Goal: Task Accomplishment & Management: Complete application form

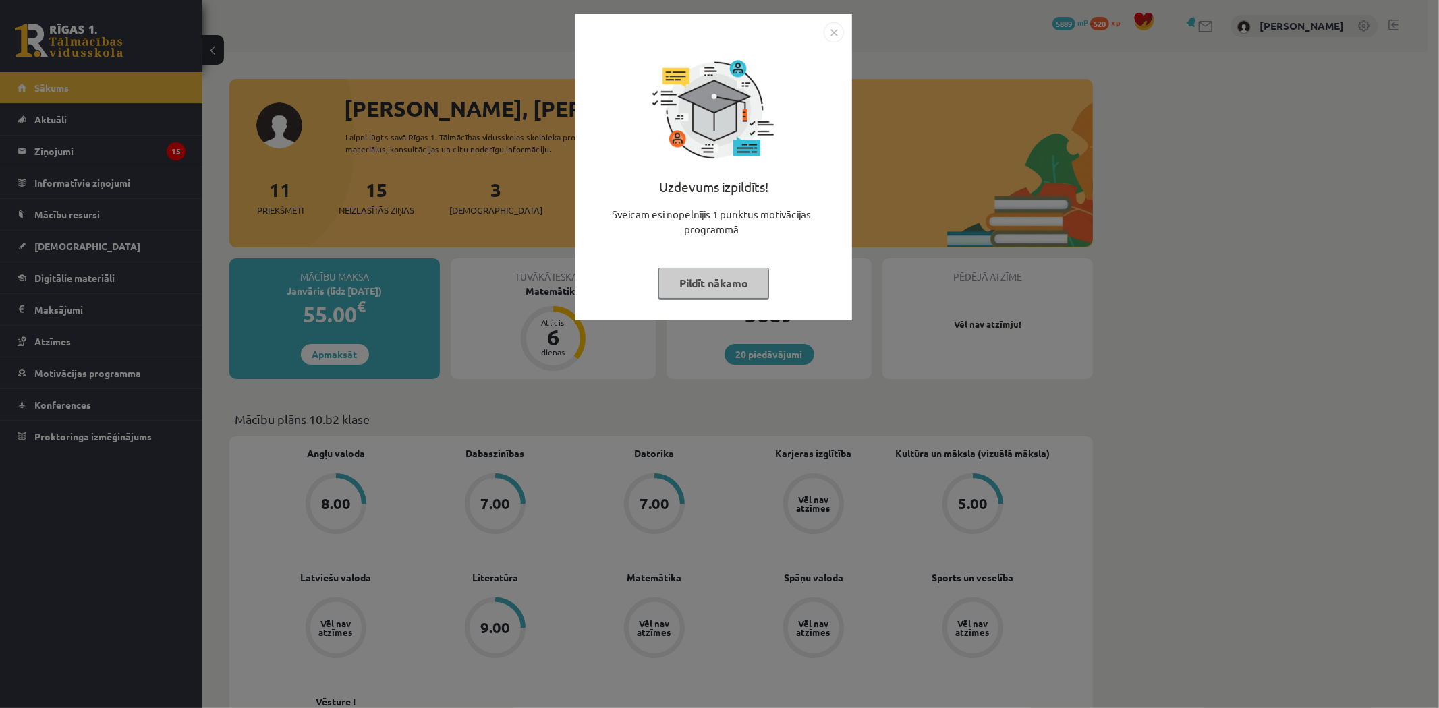
click at [709, 278] on button "Pildīt nākamo" at bounding box center [714, 283] width 111 height 31
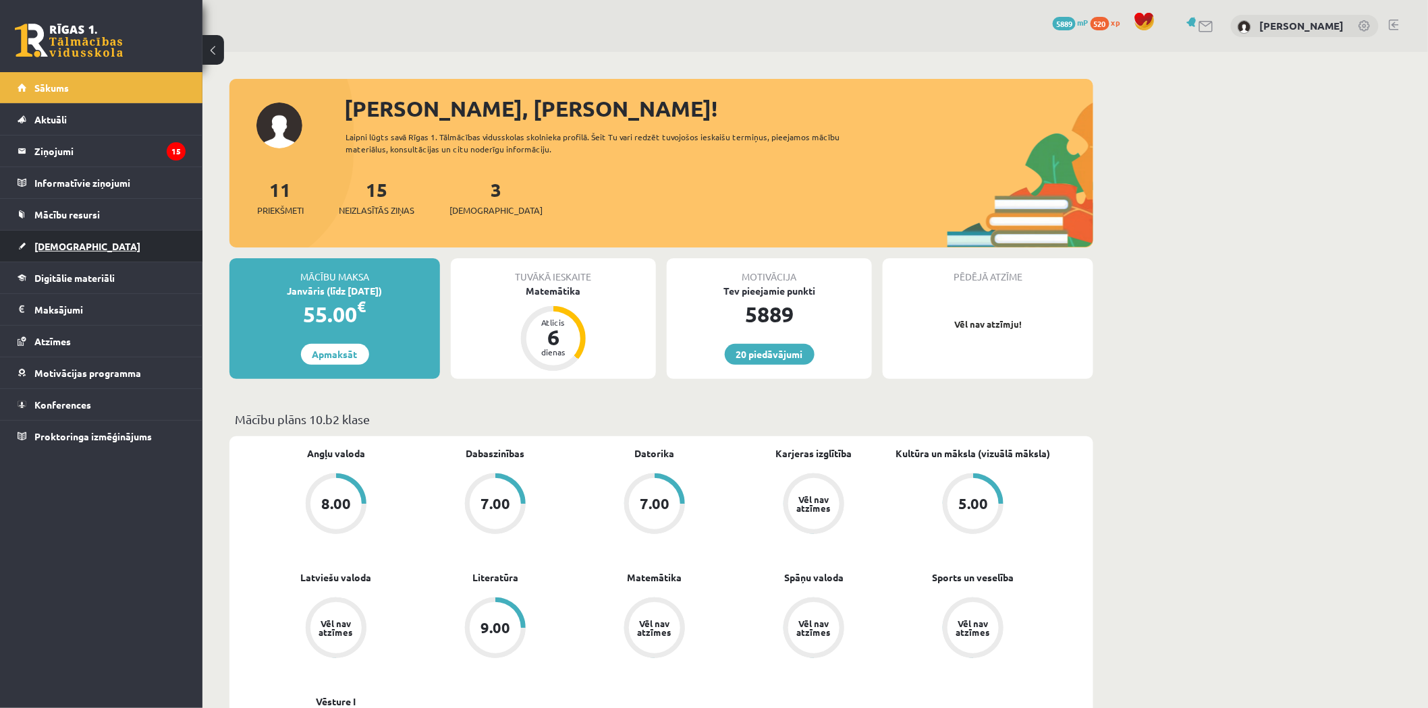
click at [68, 243] on span "[DEMOGRAPHIC_DATA]" at bounding box center [87, 246] width 106 height 12
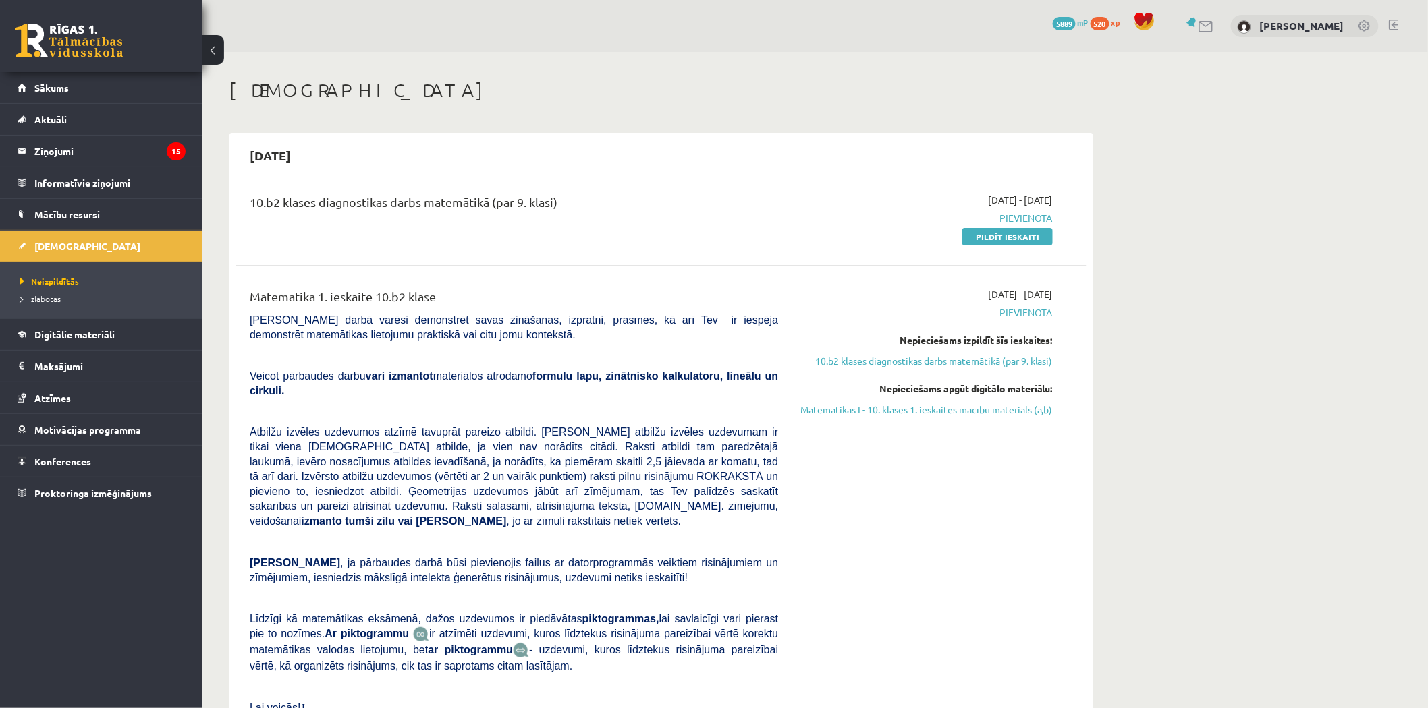
scroll to position [300, 0]
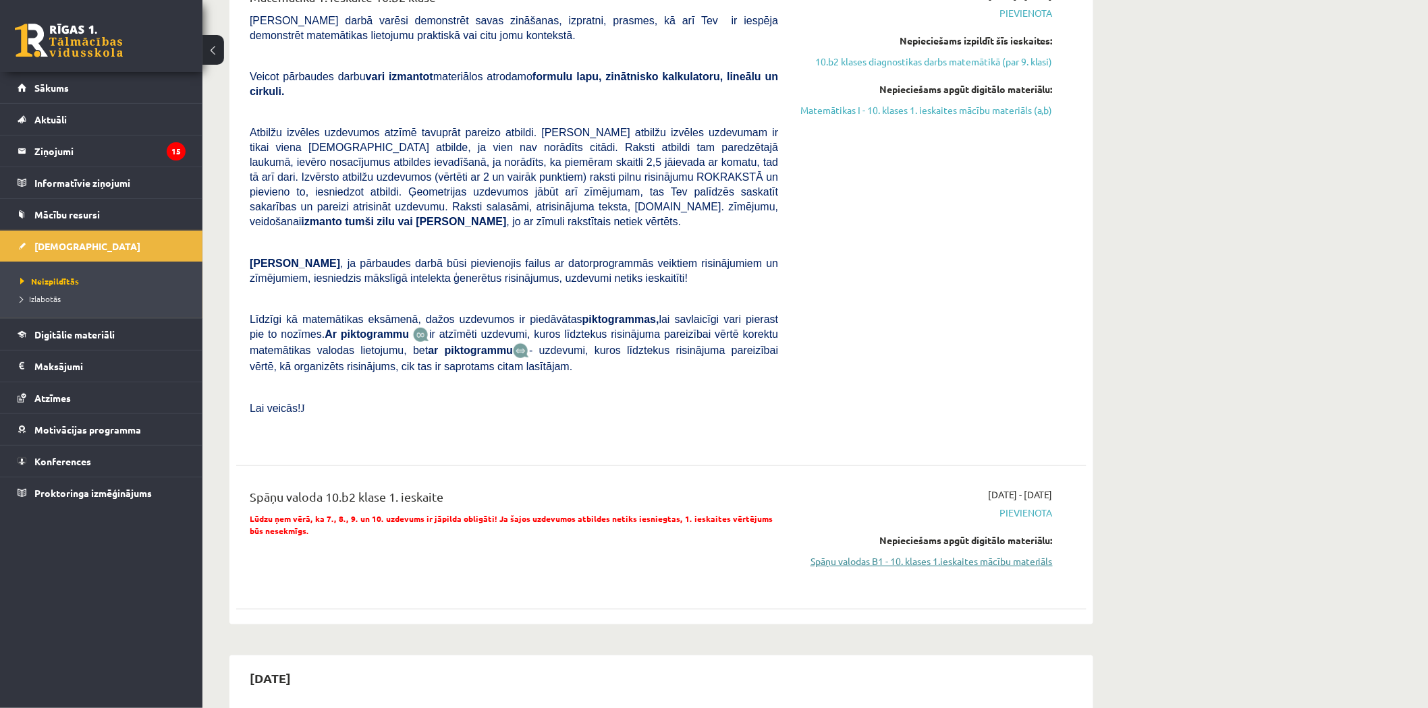
click at [987, 555] on link "Spāņu valodas B1 - 10. klases 1.ieskaites mācību materiāls" at bounding box center [925, 562] width 254 height 14
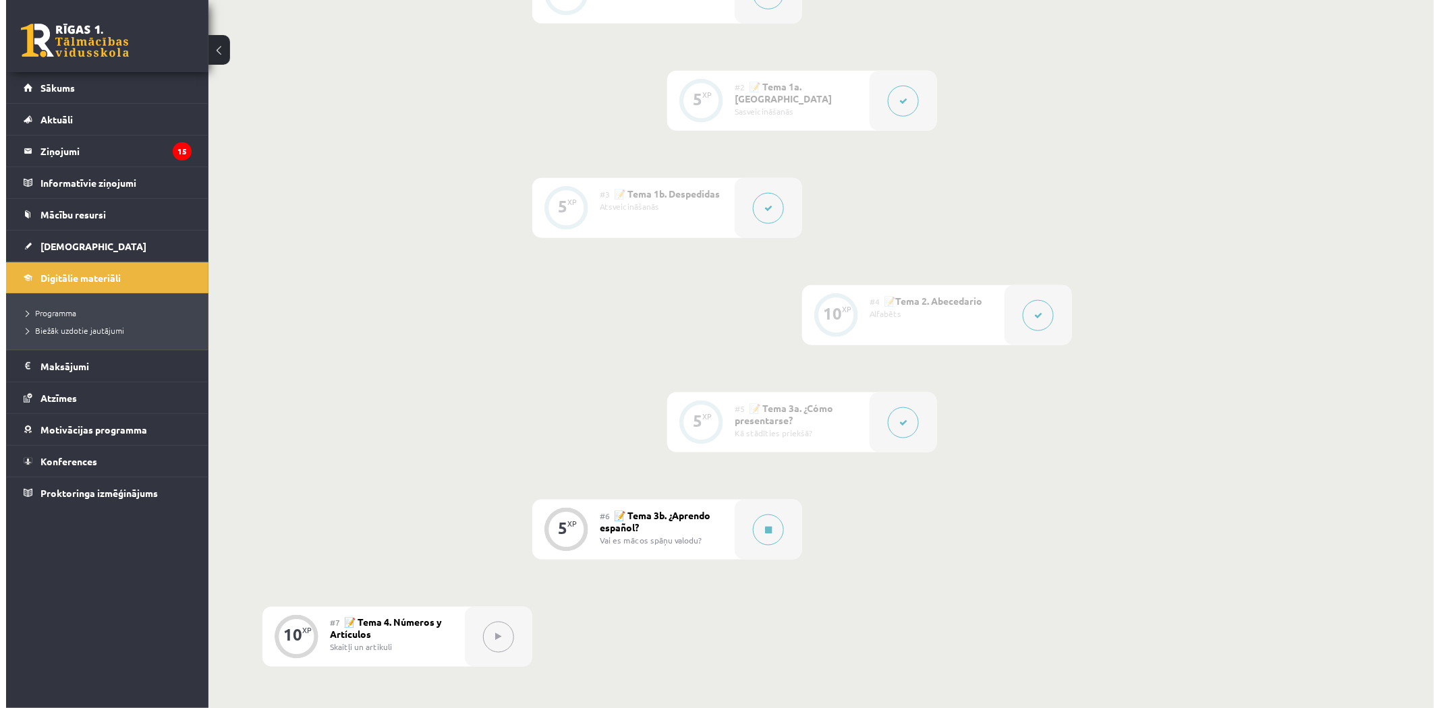
scroll to position [524, 0]
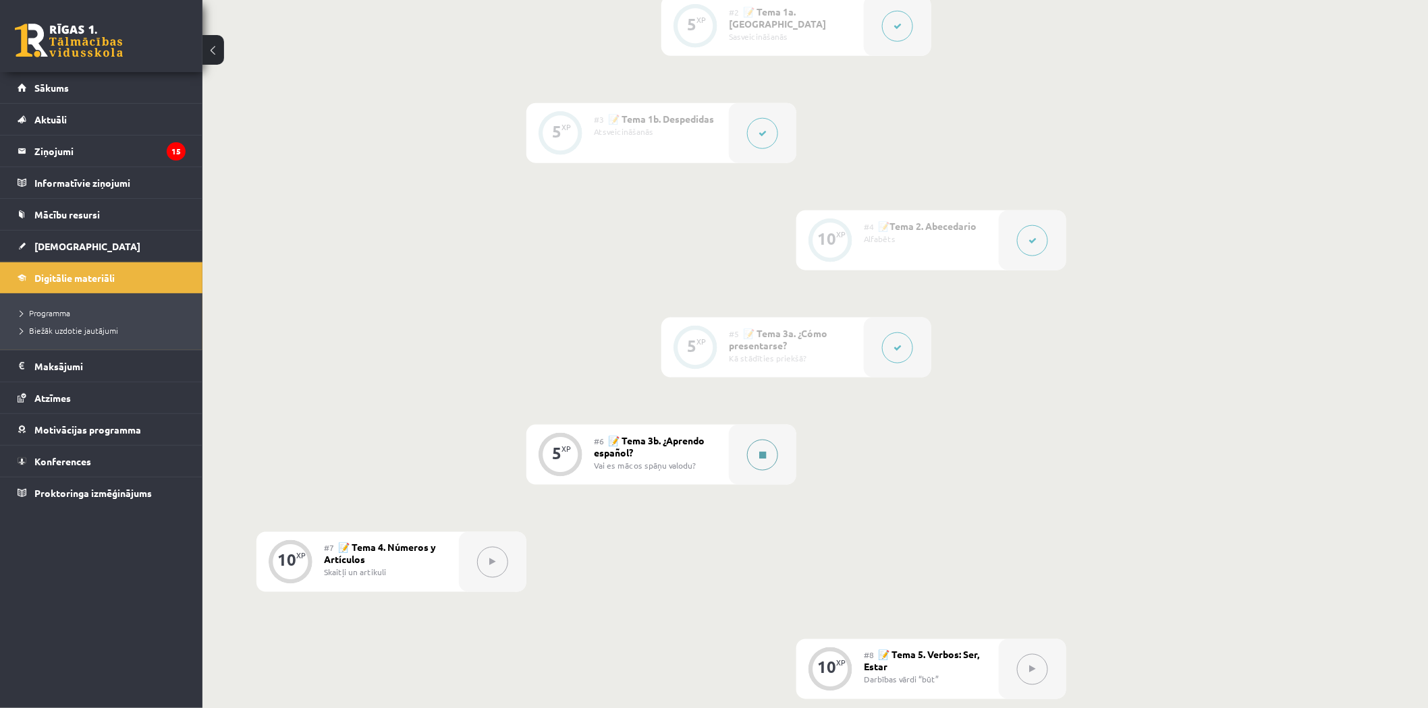
click at [752, 459] on button at bounding box center [762, 455] width 31 height 31
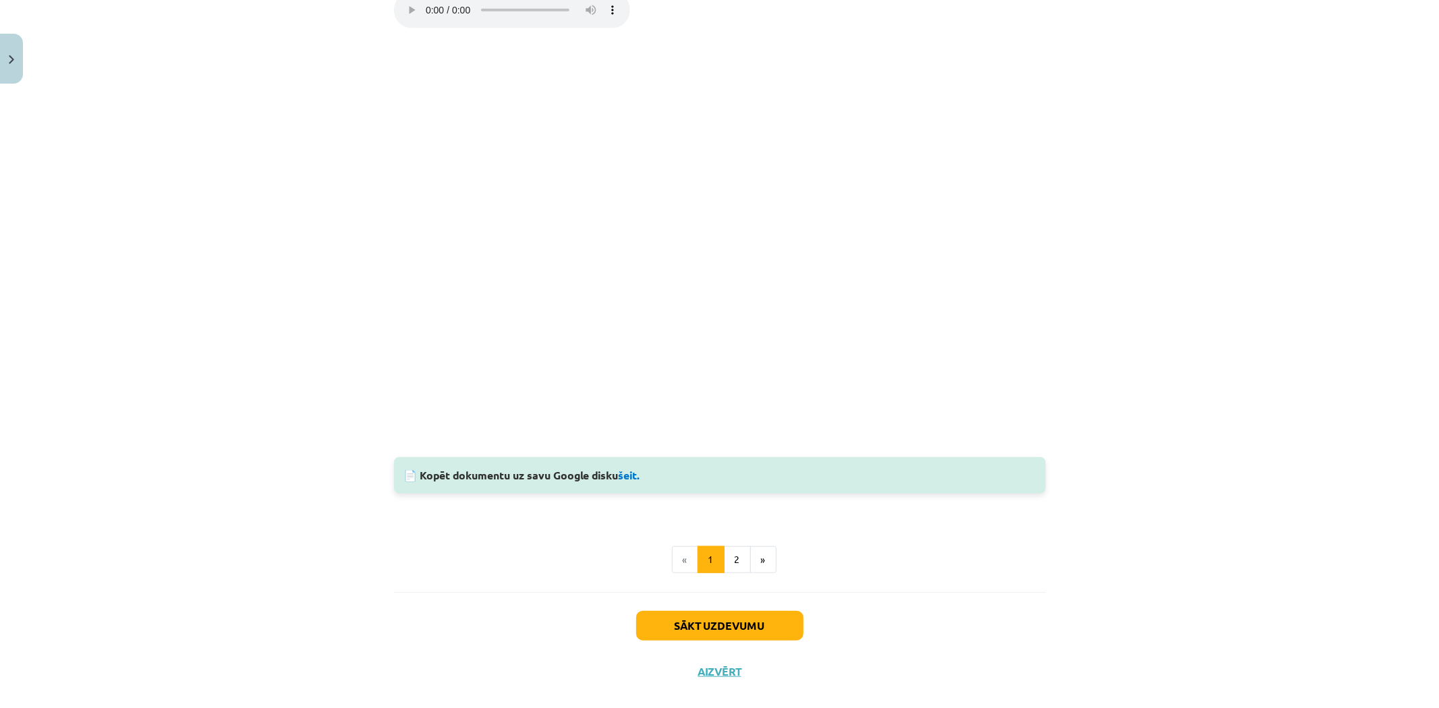
scroll to position [770, 0]
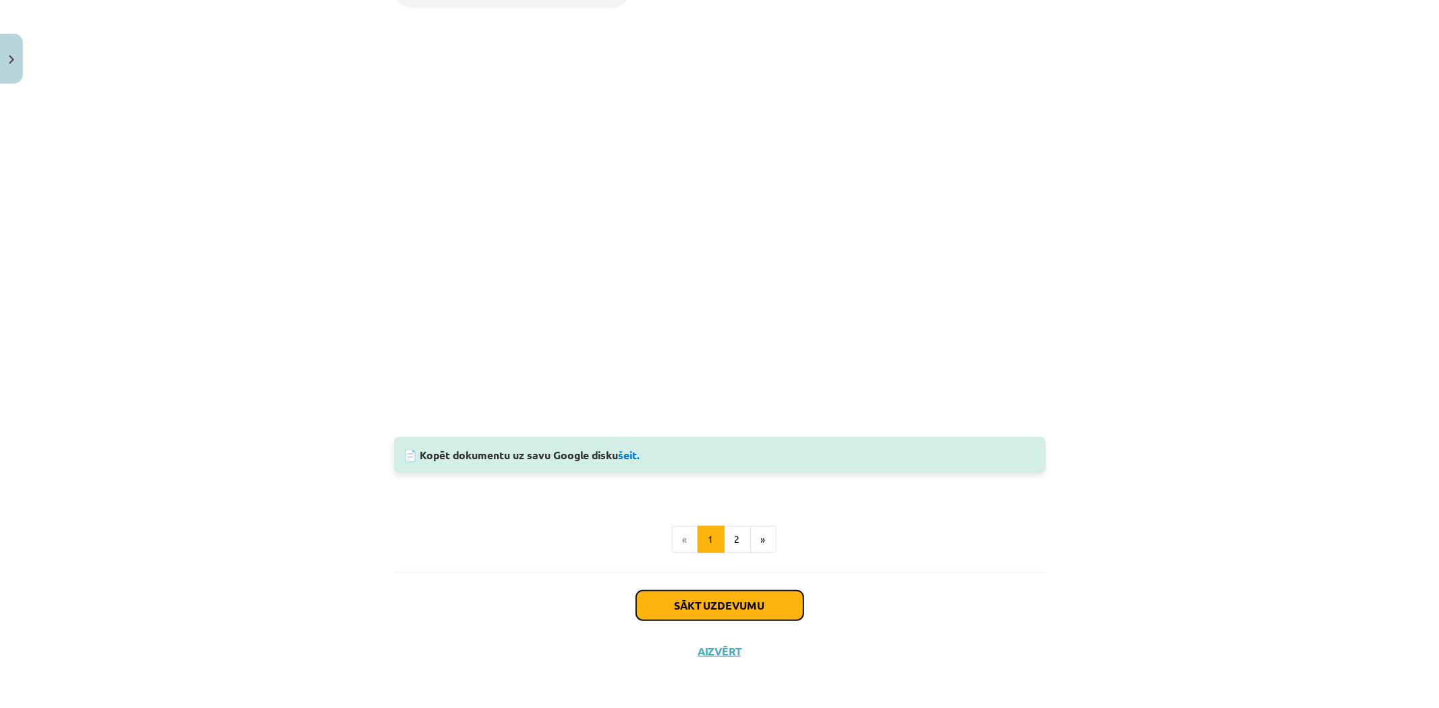
click at [660, 598] on button "Sākt uzdevumu" at bounding box center [719, 606] width 167 height 30
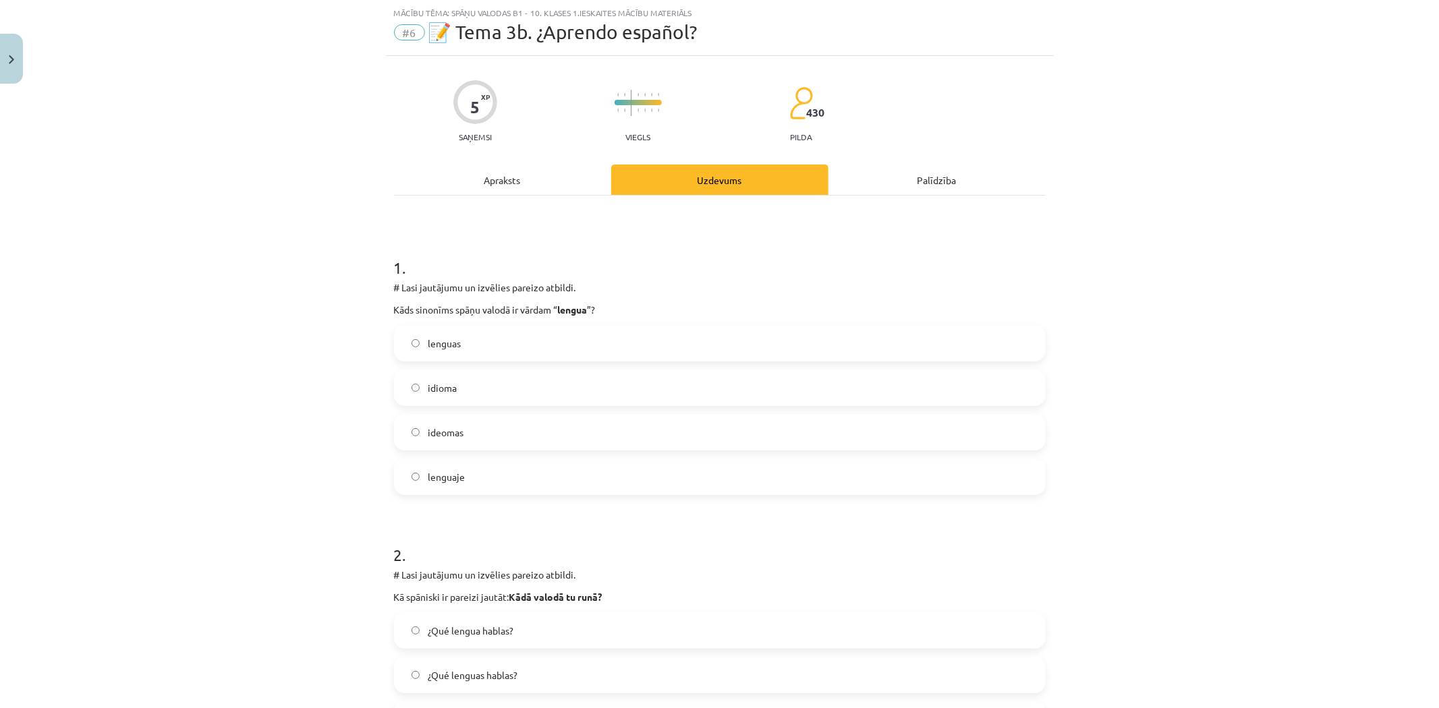
scroll to position [0, 0]
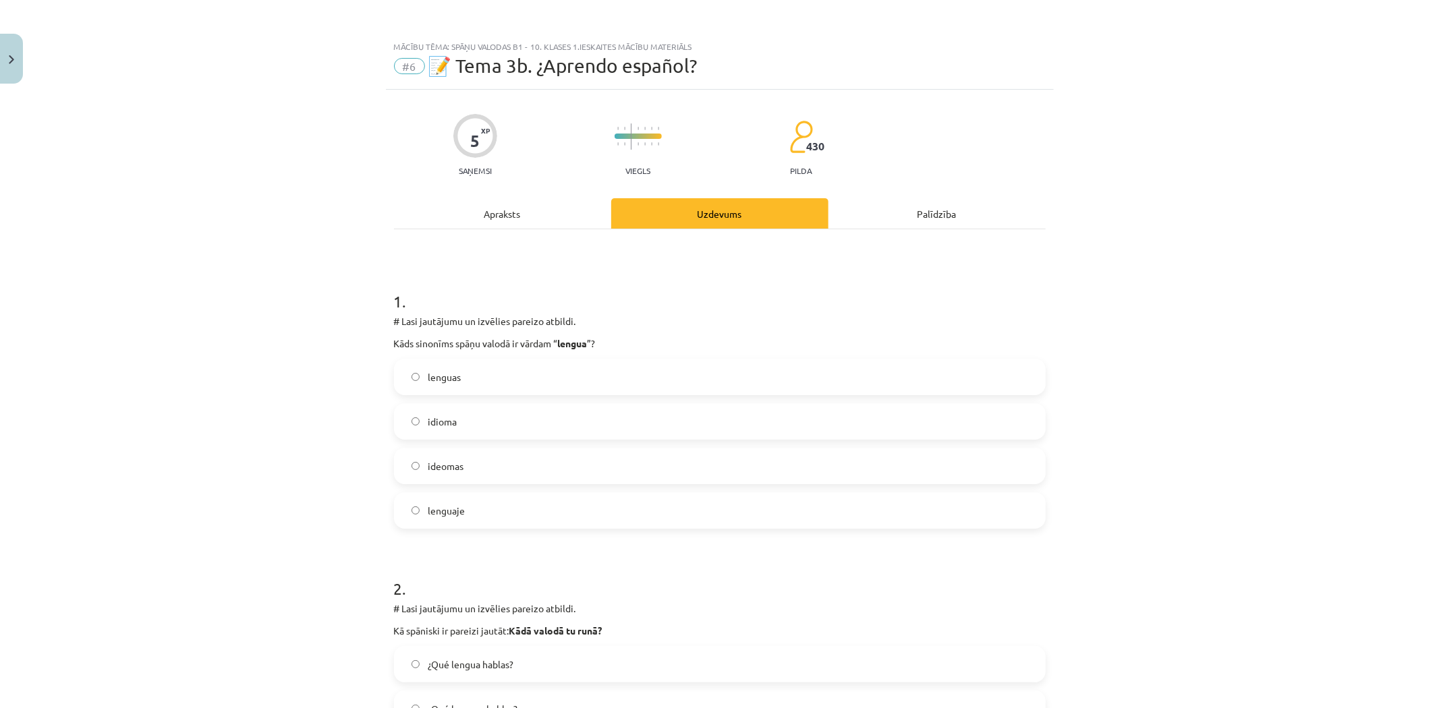
click at [398, 377] on label "lenguas" at bounding box center [719, 377] width 649 height 34
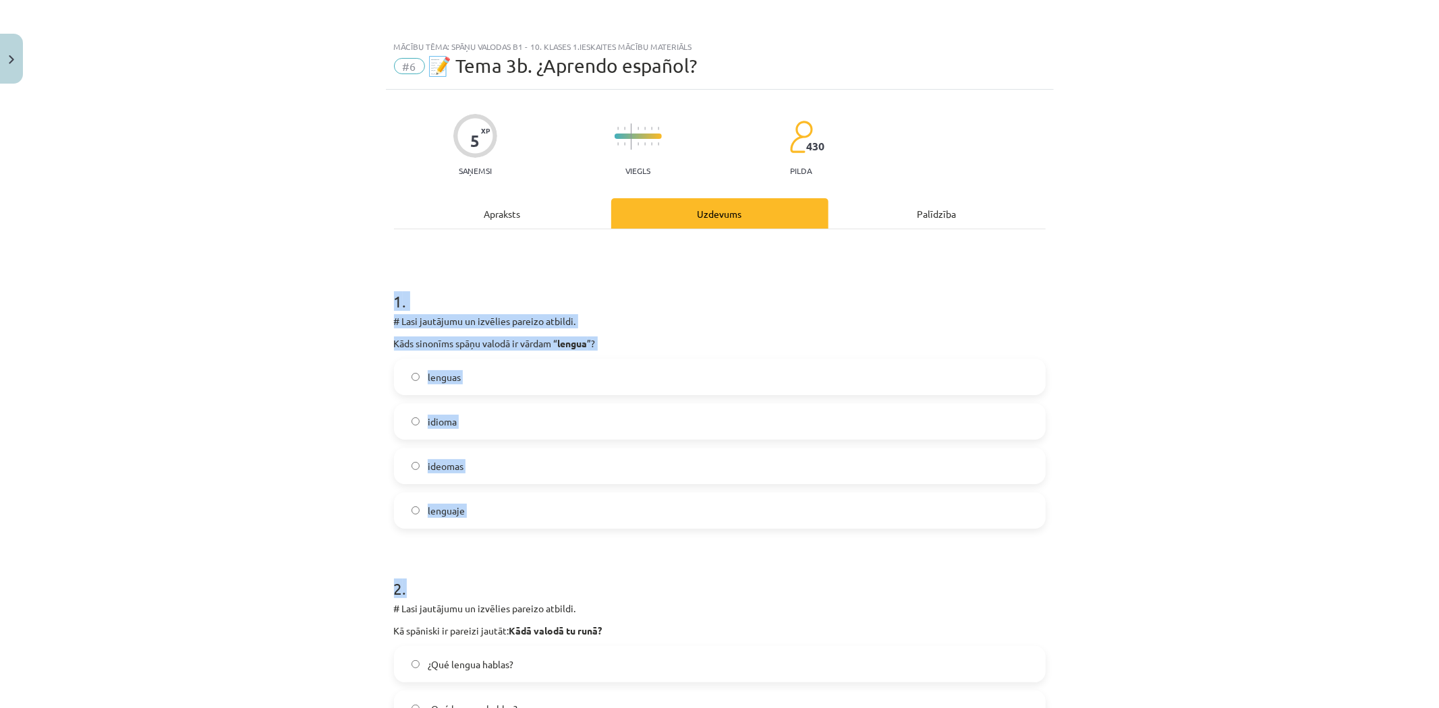
drag, startPoint x: 383, startPoint y: 298, endPoint x: 534, endPoint y: 529, distance: 275.5
copy form "1 . # Lasi jautājumu un izvēlies pareizo atbildi. Kāds sinonīms spāņu valodā ir…"
click at [291, 461] on div "Mācību tēma: Spāņu valodas b1 - 10. klases 1.ieskaites mācību materiāls #6 📝 Te…" at bounding box center [719, 354] width 1439 height 708
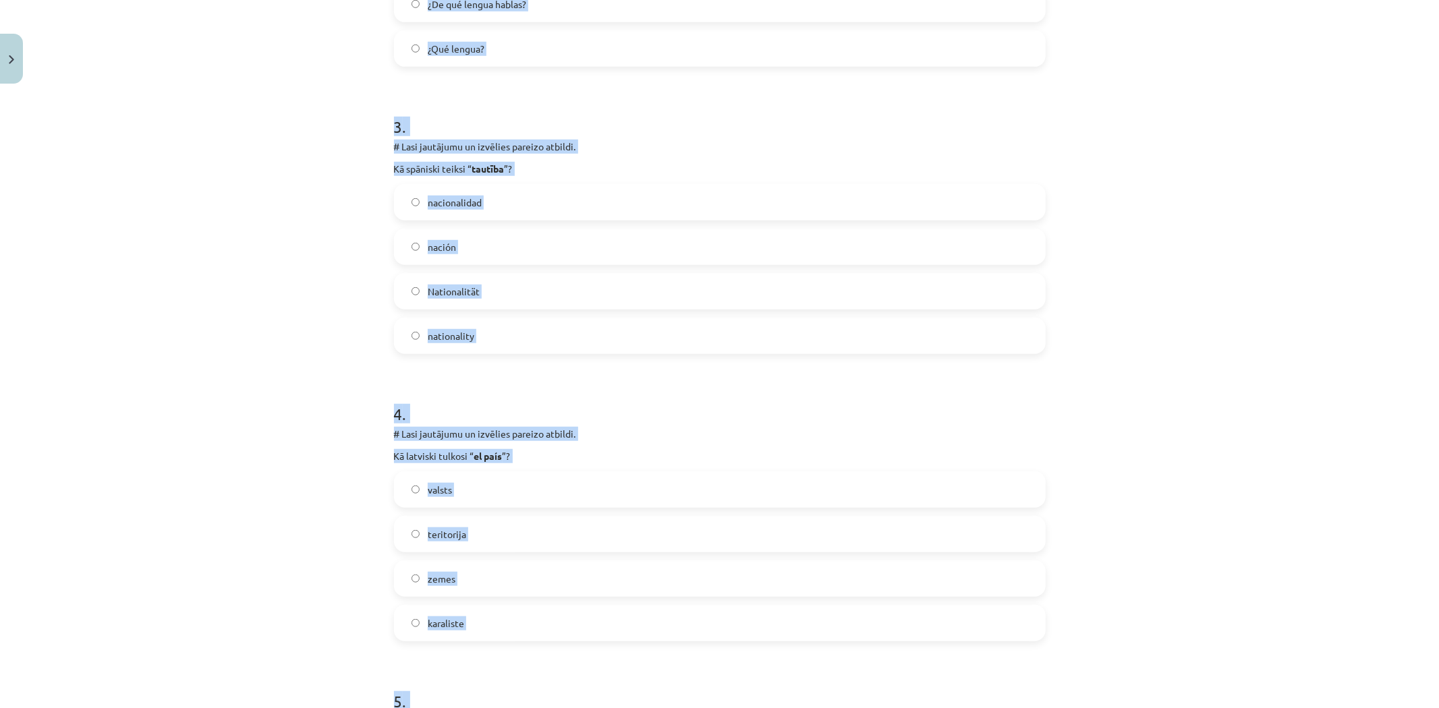
scroll to position [1127, 0]
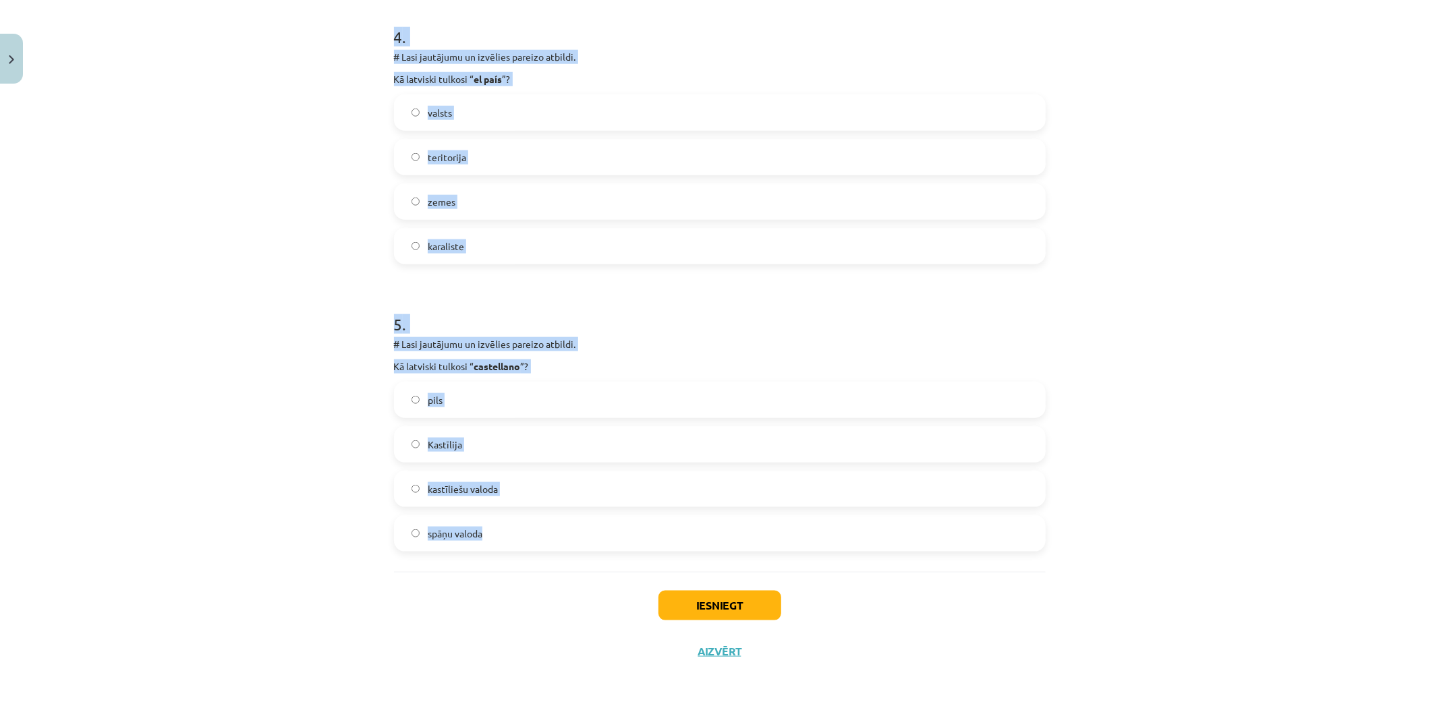
drag, startPoint x: 372, startPoint y: 289, endPoint x: 496, endPoint y: 538, distance: 278.8
click at [496, 538] on div "Mācību tēma: Spāņu valodas b1 - 10. klases 1.ieskaites mācību materiāls #6 📝 Te…" at bounding box center [719, 354] width 1439 height 708
copy form "1 . # Lasi jautājumu un izvēlies pareizo atbildi. Kāds sinonīms spāņu valodā ir…"
click at [308, 435] on div "Mācību tēma: Spāņu valodas b1 - 10. klases 1.ieskaites mācību materiāls #6 📝 Te…" at bounding box center [719, 354] width 1439 height 708
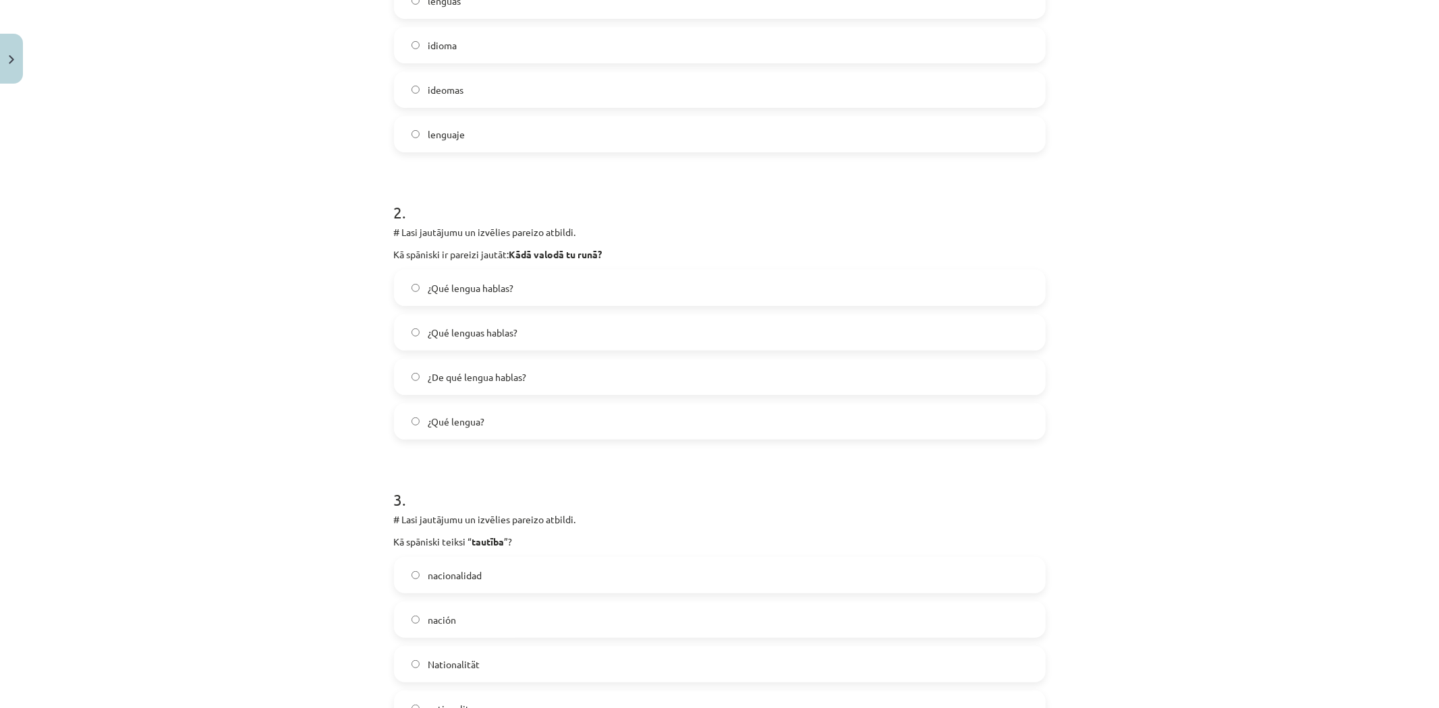
scroll to position [152, 0]
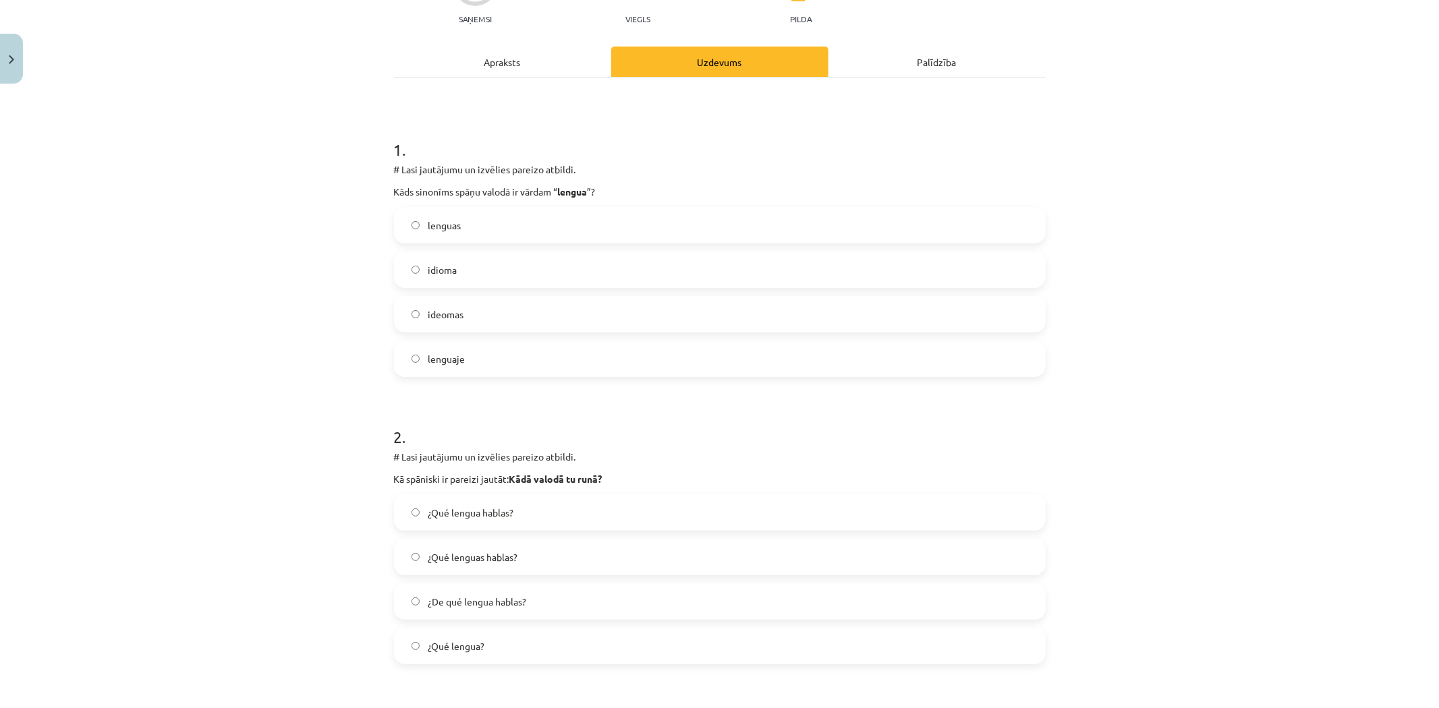
click at [461, 254] on label "idioma" at bounding box center [719, 270] width 649 height 34
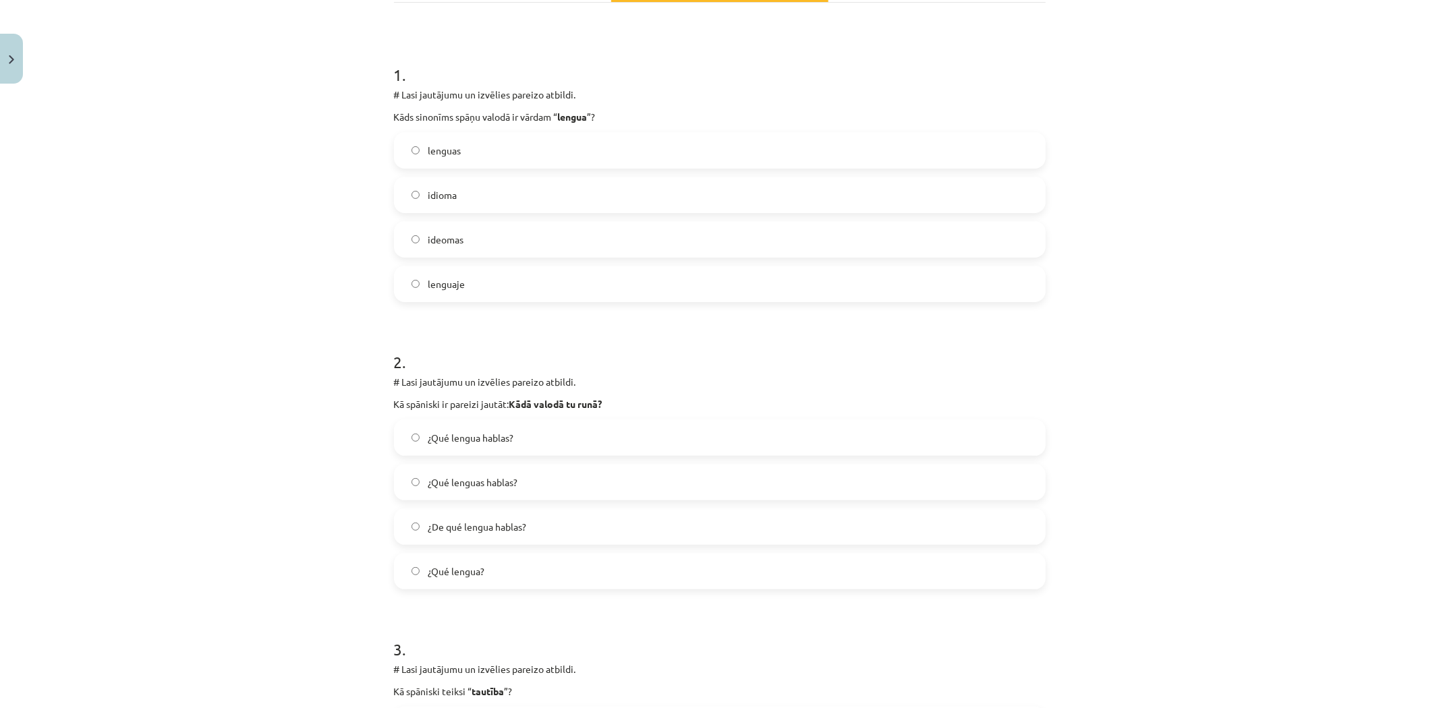
scroll to position [302, 0]
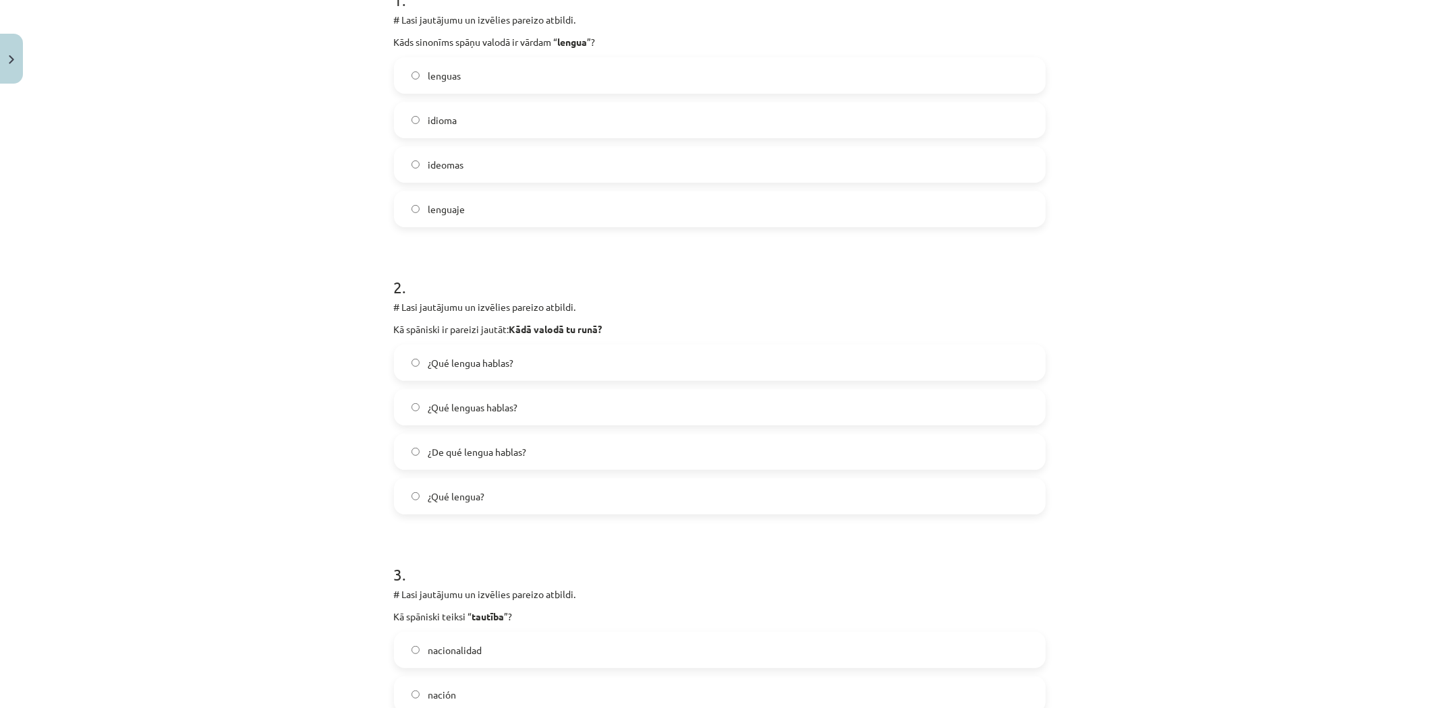
click at [459, 368] on span "¿Qué lengua hablas?" at bounding box center [471, 363] width 86 height 14
click at [457, 464] on label "¿De qué lengua hablas?" at bounding box center [719, 452] width 649 height 34
click at [464, 374] on label "¿Qué lengua hablas?" at bounding box center [719, 363] width 649 height 34
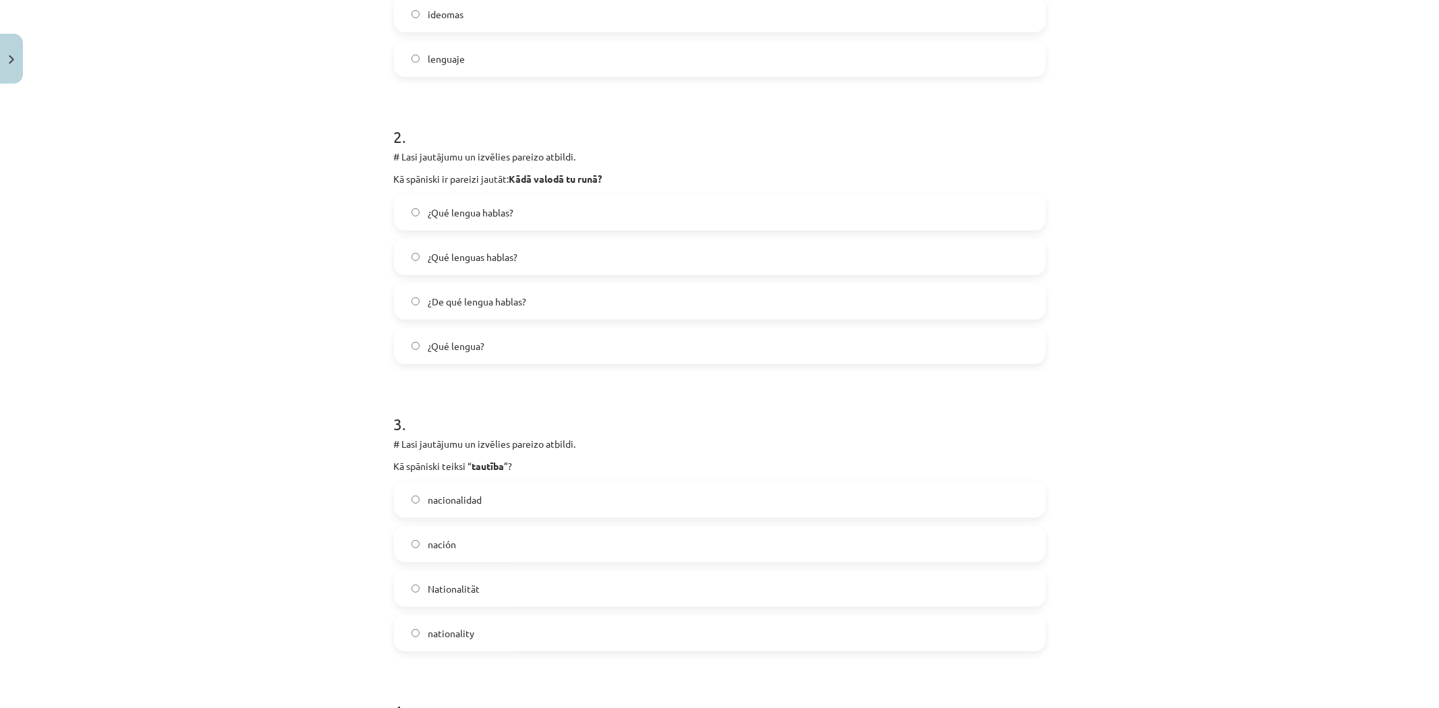
scroll to position [602, 0]
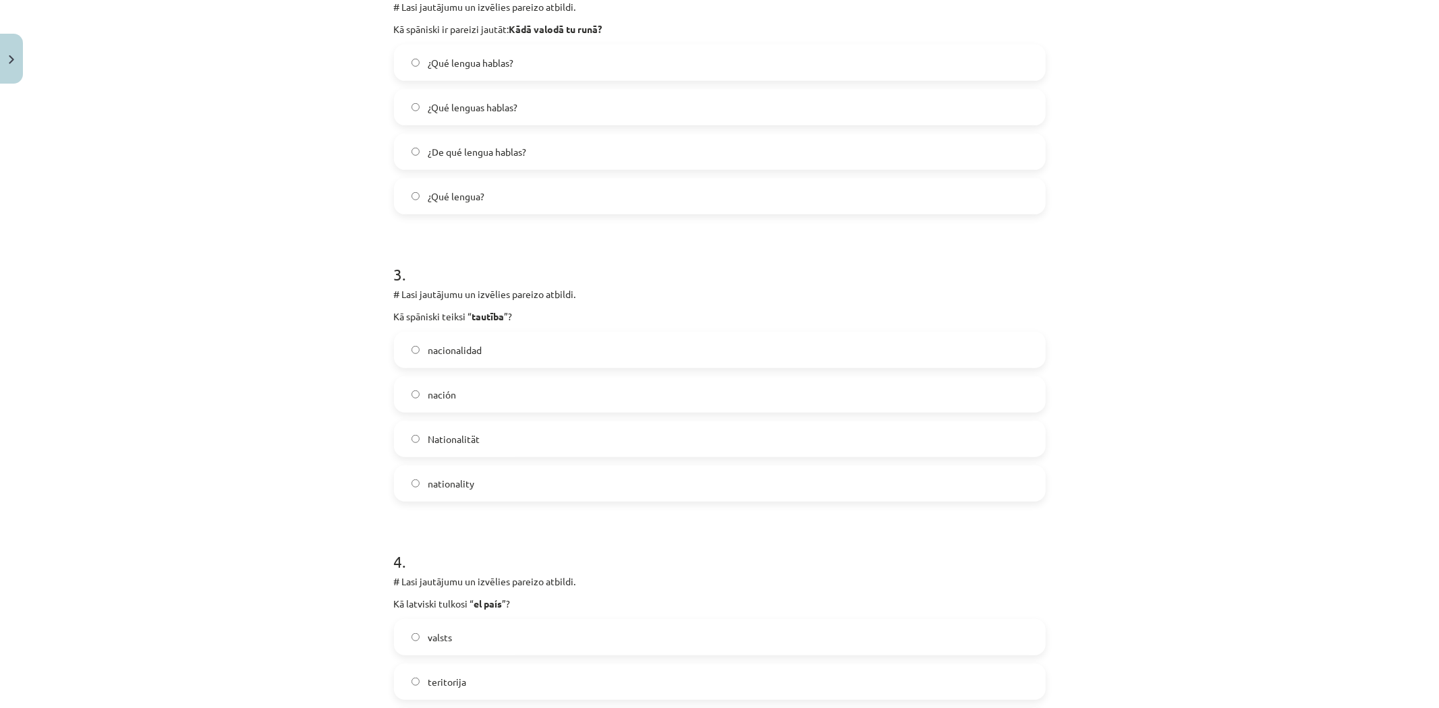
click at [398, 441] on label "Nationalität" at bounding box center [719, 439] width 649 height 34
click at [447, 352] on span "nacionalidad" at bounding box center [455, 350] width 54 height 14
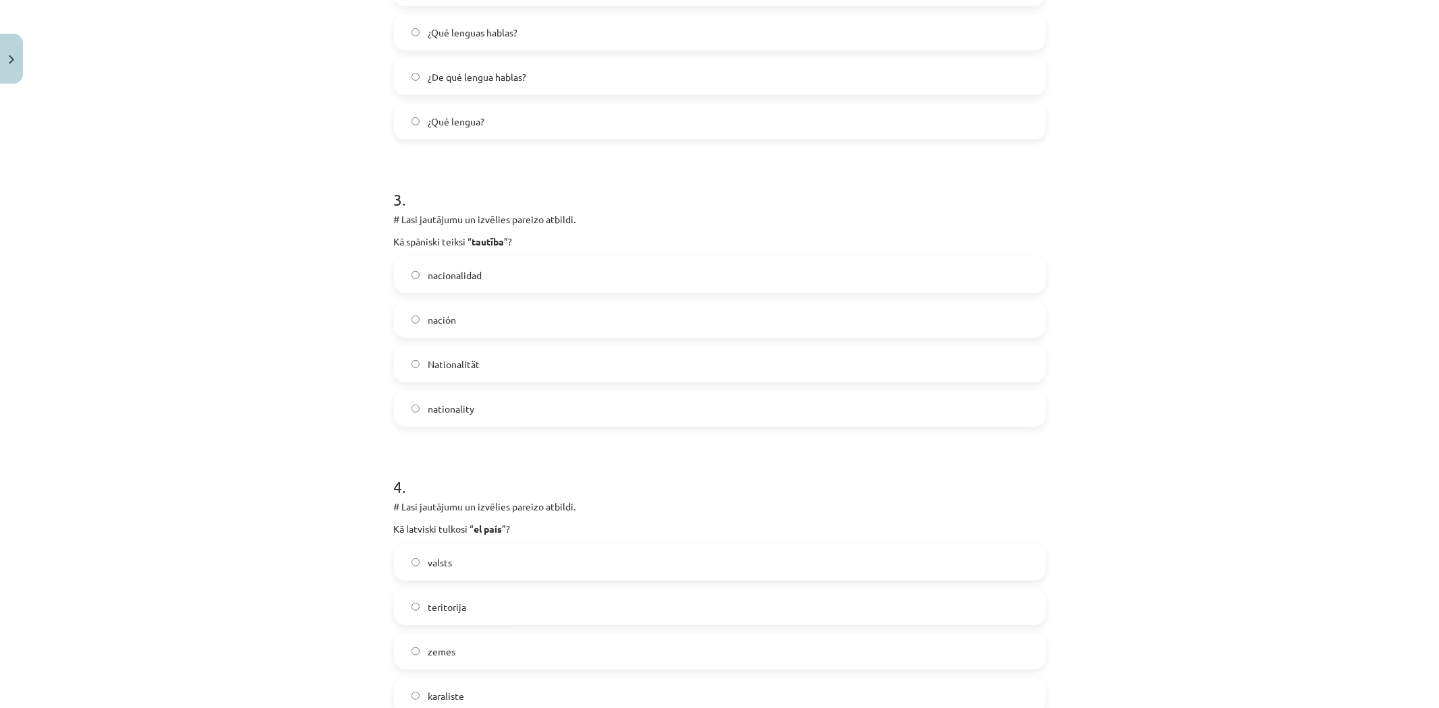
click at [455, 552] on label "valsts" at bounding box center [719, 563] width 649 height 34
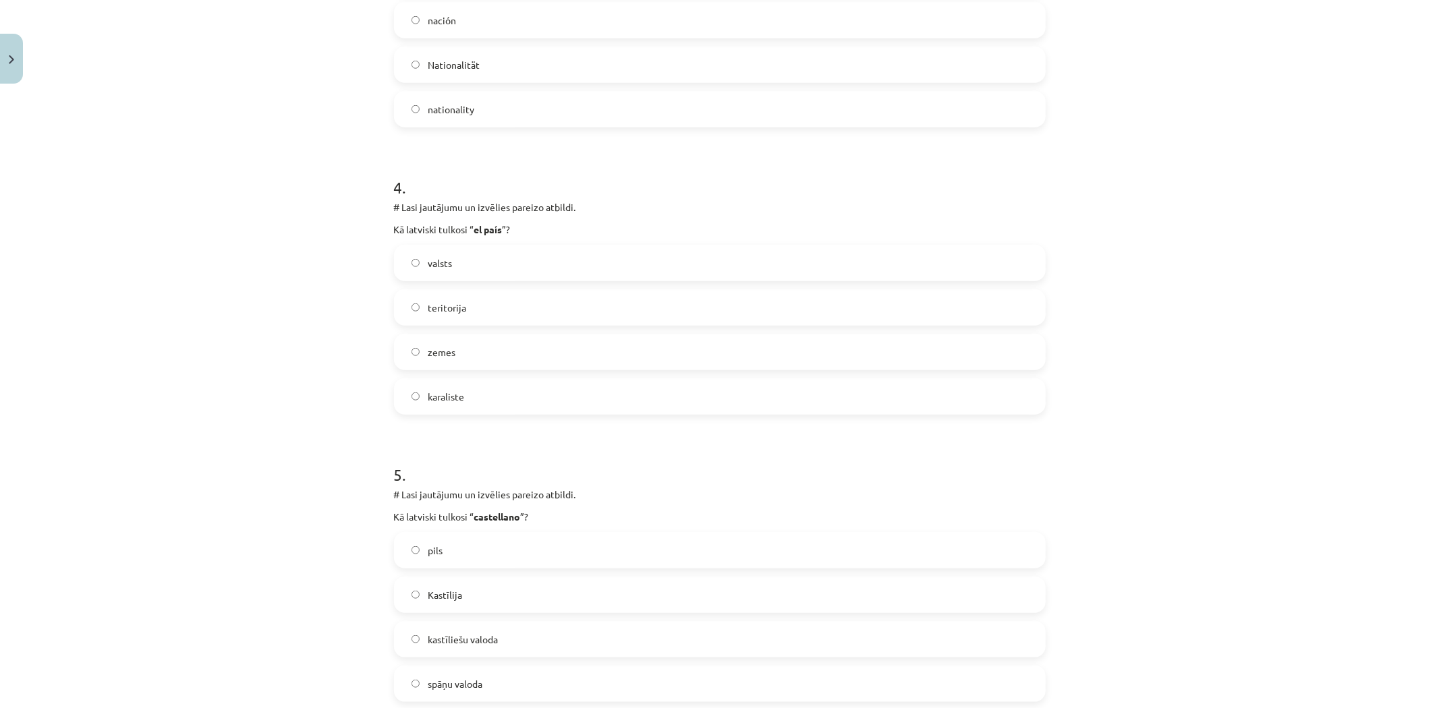
scroll to position [1051, 0]
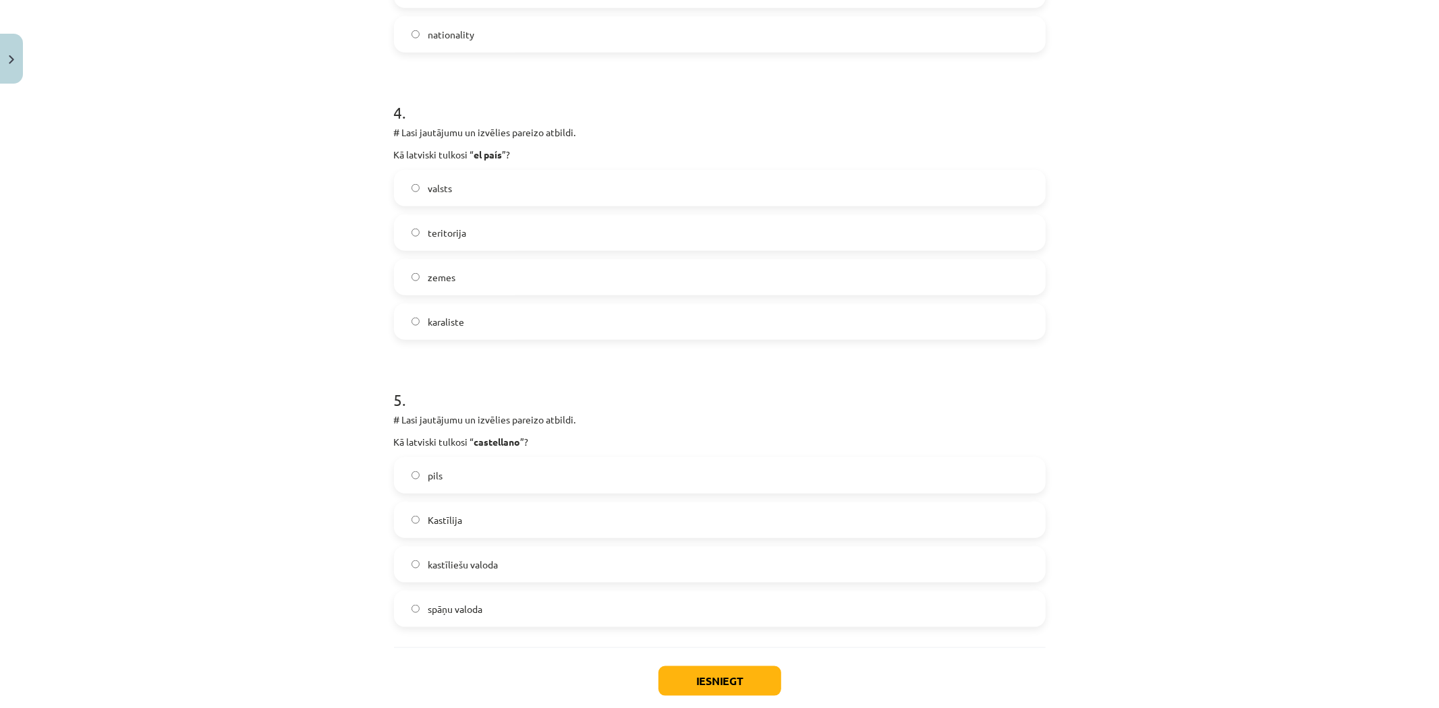
click at [415, 477] on label "pils" at bounding box center [719, 476] width 649 height 34
click at [504, 561] on label "kastīliešu valoda" at bounding box center [719, 565] width 649 height 34
click at [704, 677] on button "Iesniegt" at bounding box center [720, 682] width 123 height 30
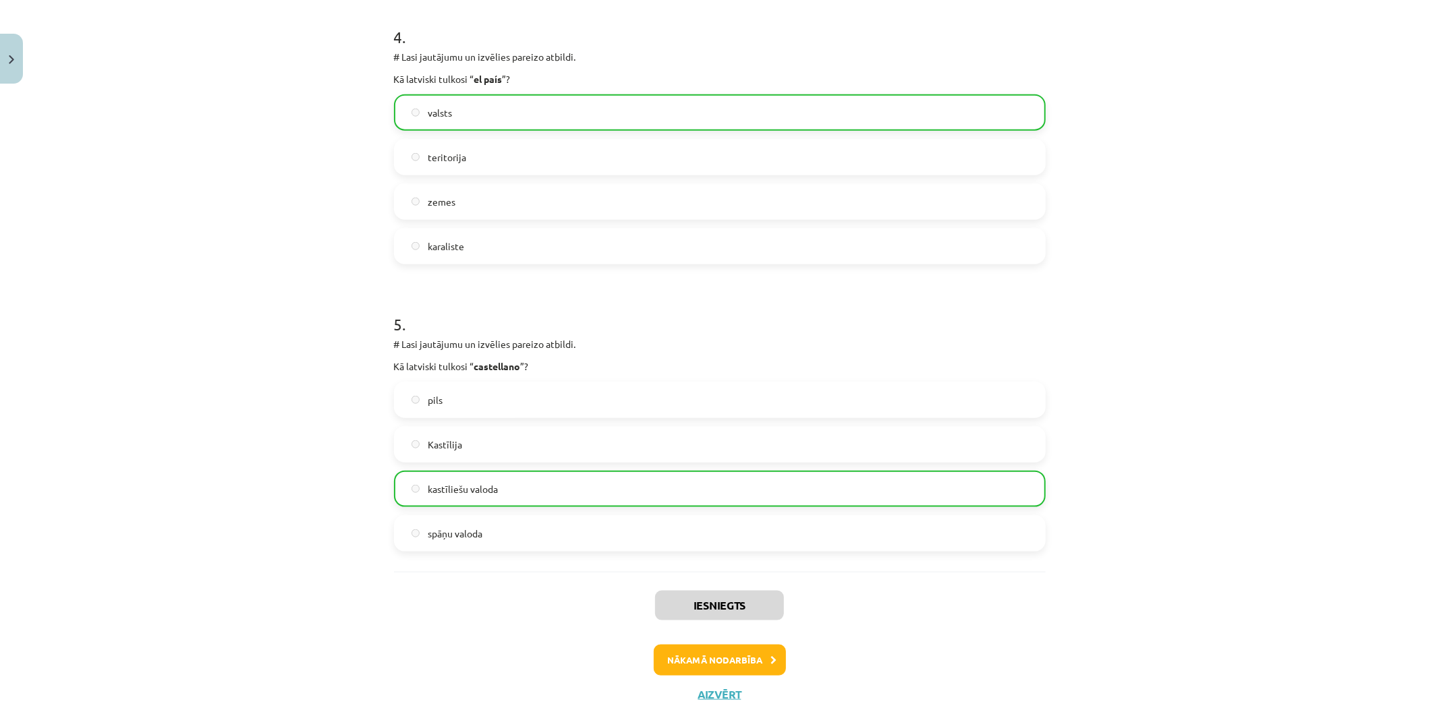
scroll to position [1169, 0]
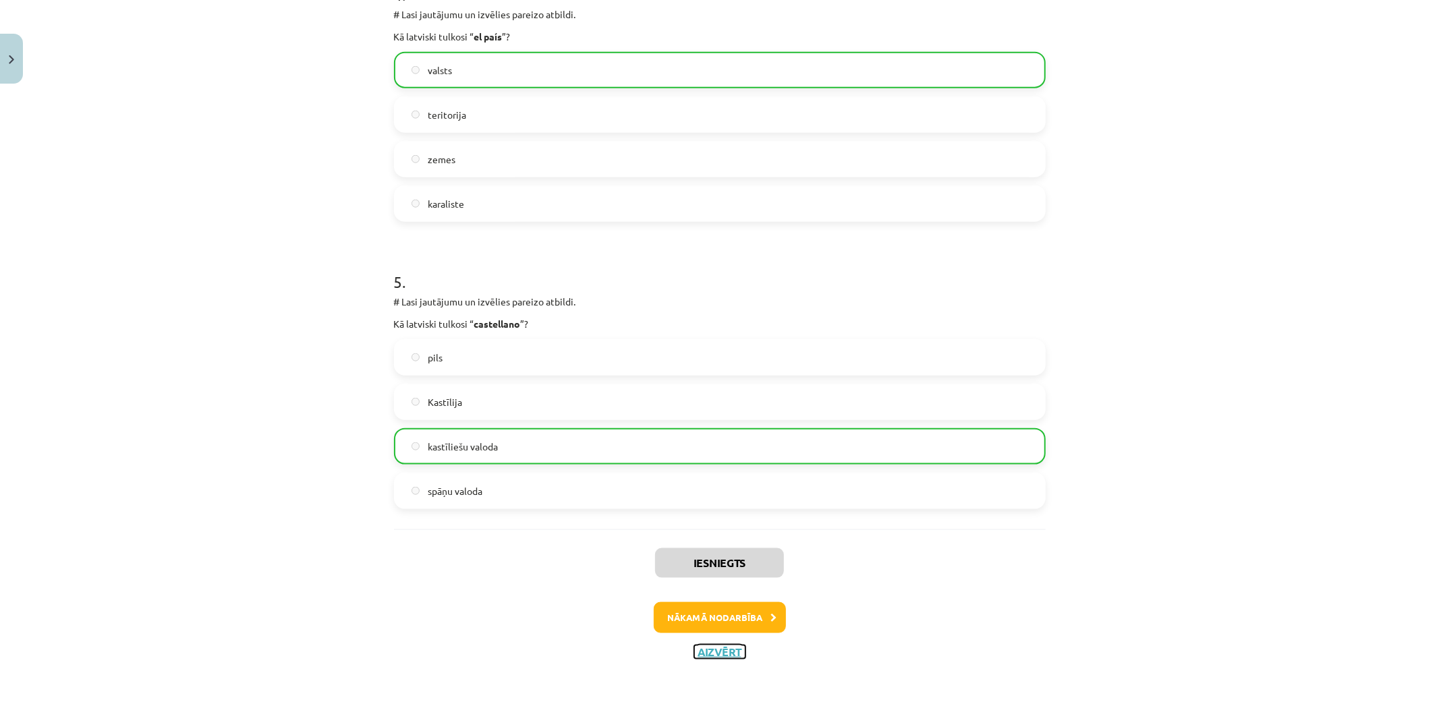
click at [695, 648] on button "Aizvērt" at bounding box center [719, 652] width 51 height 13
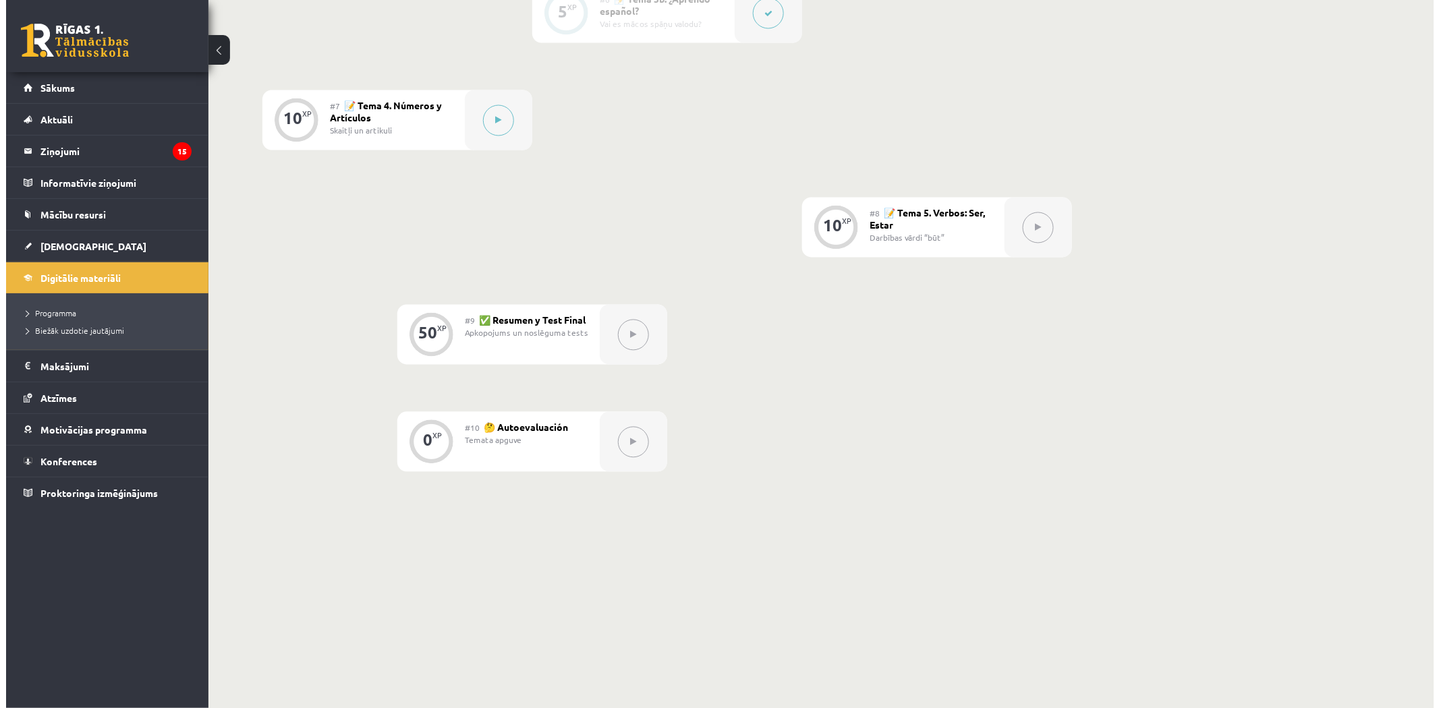
scroll to position [741, 0]
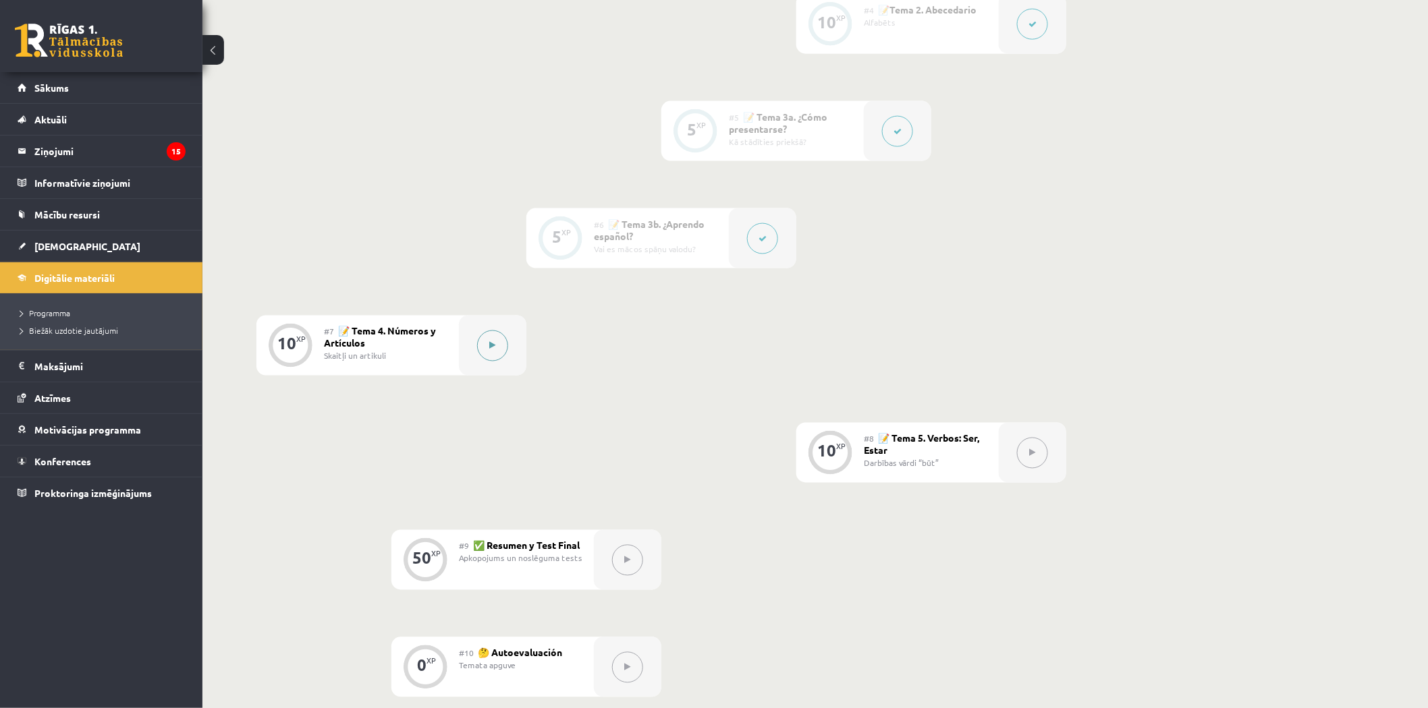
click at [483, 348] on button at bounding box center [492, 346] width 31 height 31
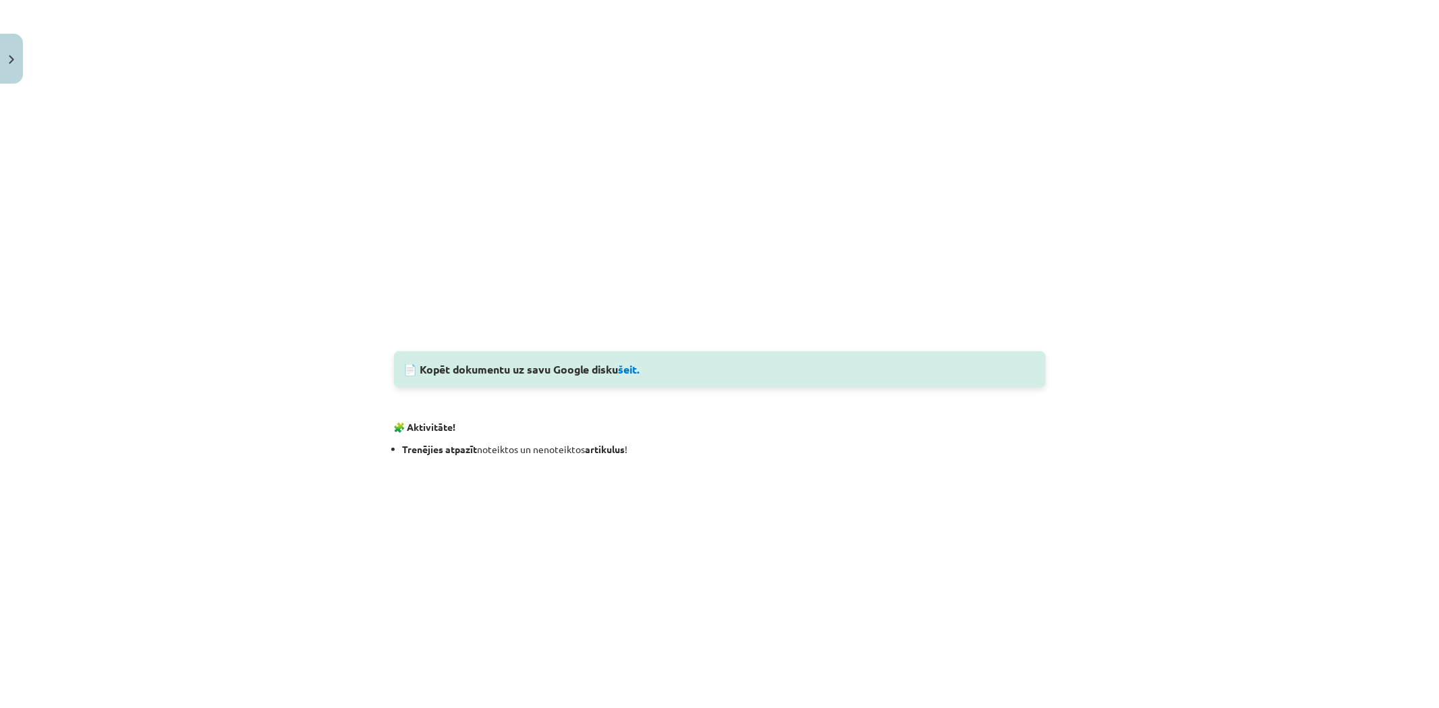
scroll to position [1455, 0]
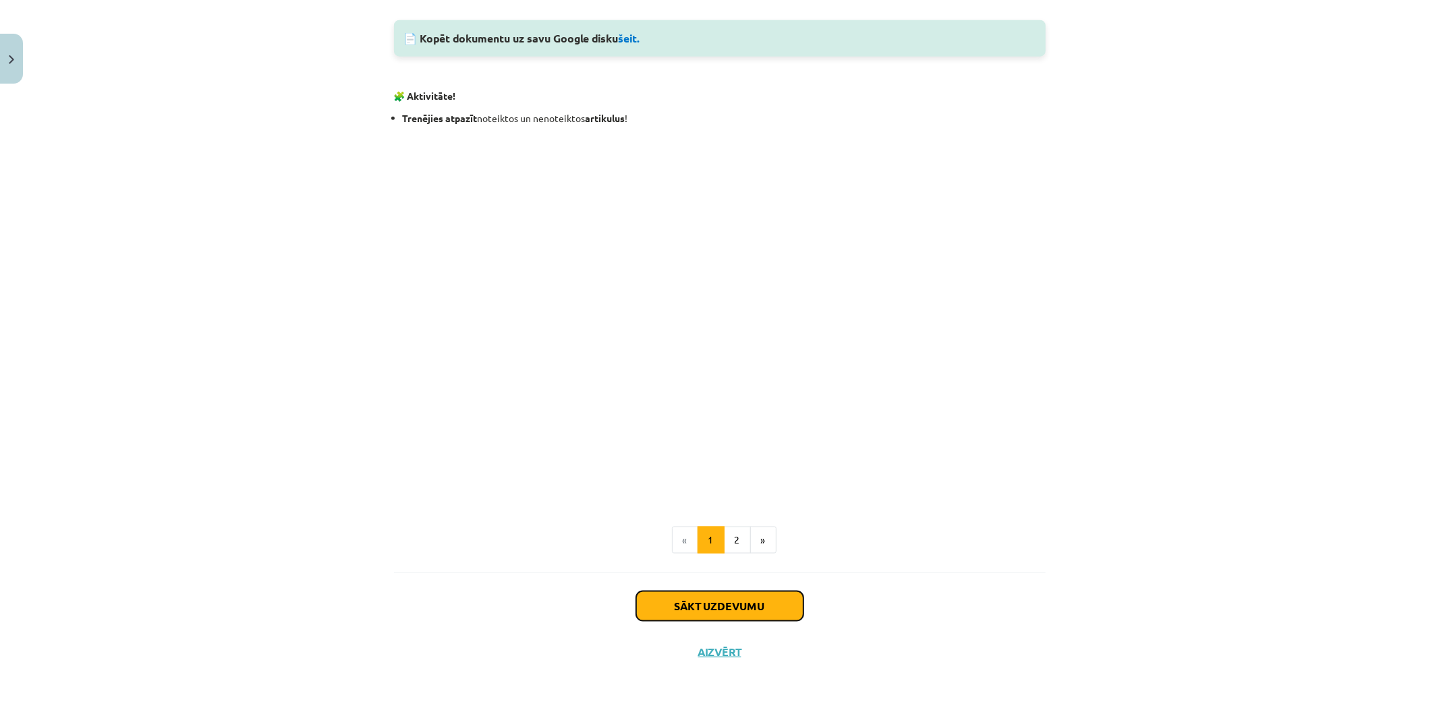
click at [703, 602] on button "Sākt uzdevumu" at bounding box center [719, 607] width 167 height 30
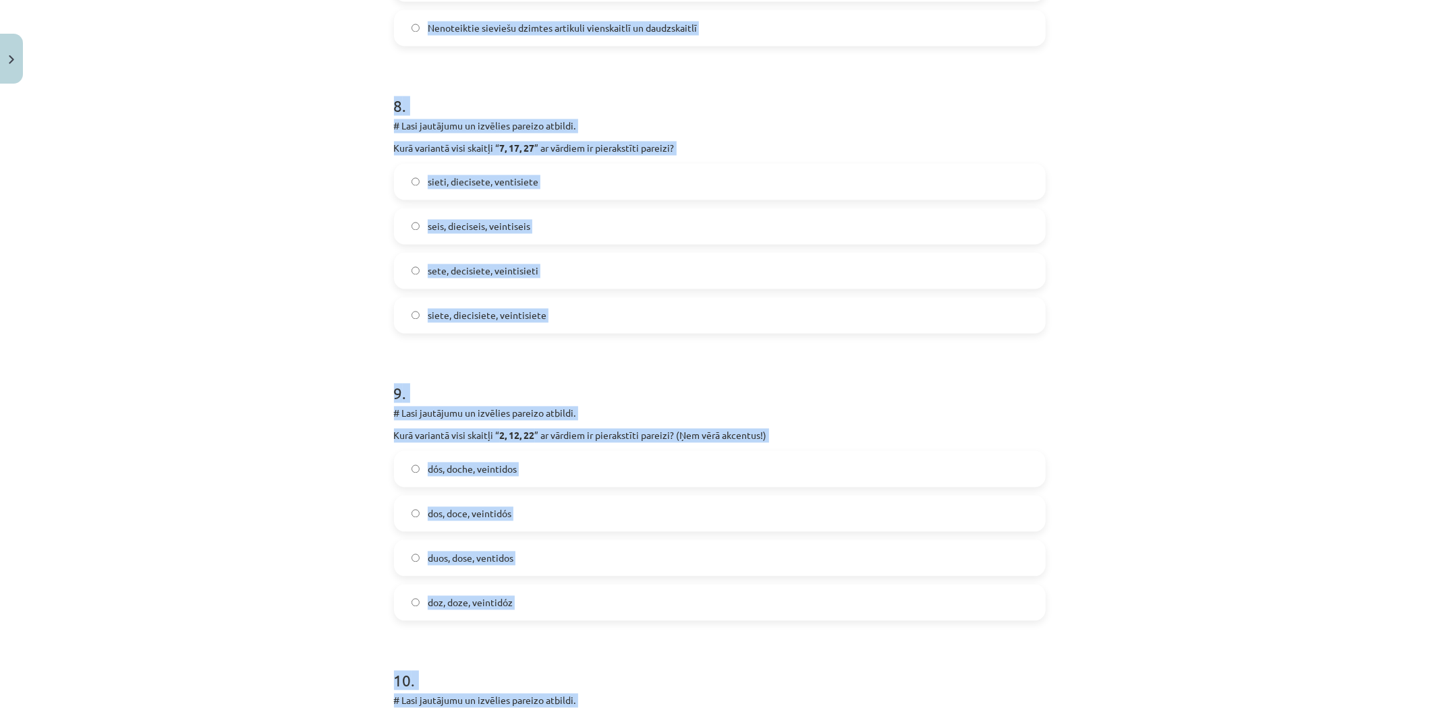
scroll to position [2563, 0]
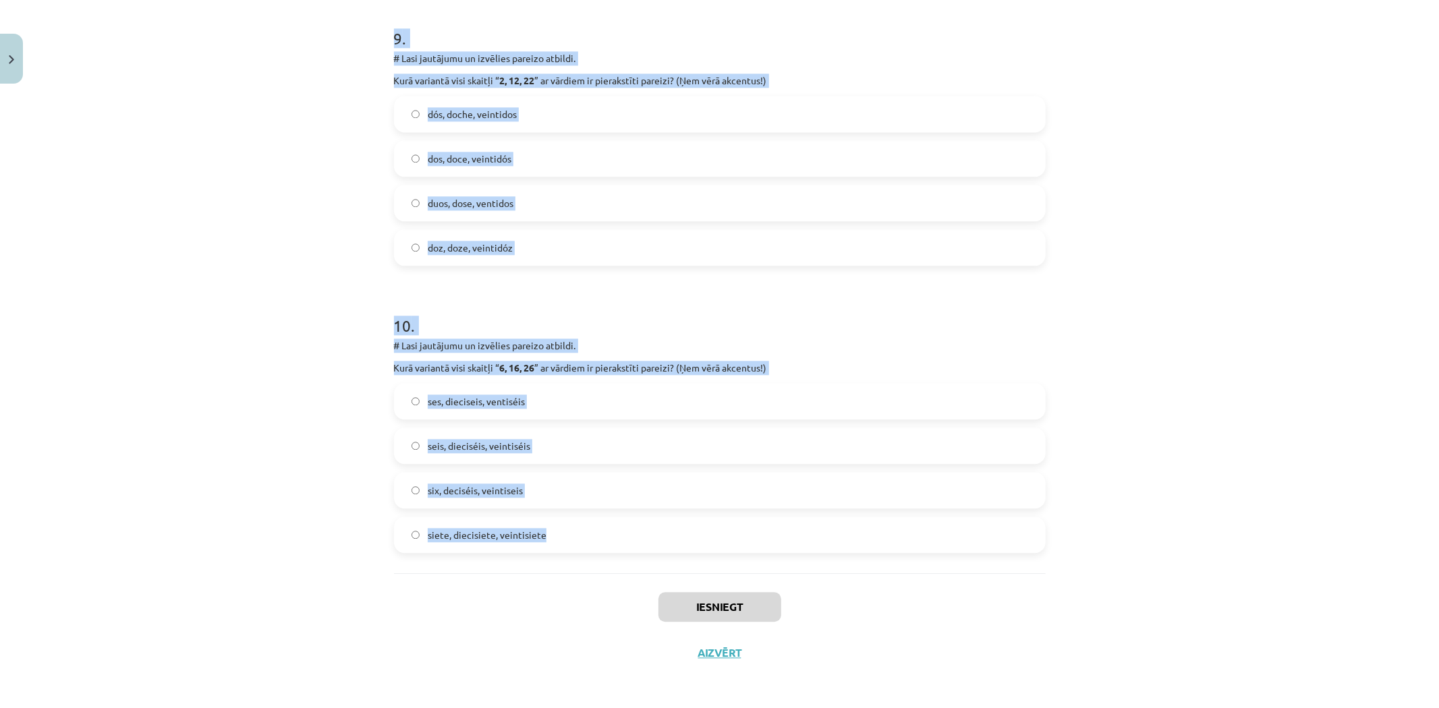
drag, startPoint x: 383, startPoint y: 264, endPoint x: 642, endPoint y: 523, distance: 366.4
copy form "0 . # Lore ipsumdolo si ametcons adipisc elitsed. Doe tem inc utlabore “ etdo ”…"
click at [319, 427] on div "Mācību tēma: Spāņu valodas b1 - 10. klases 1.ieskaites mācību materiāls #7 📝 Te…" at bounding box center [719, 354] width 1439 height 708
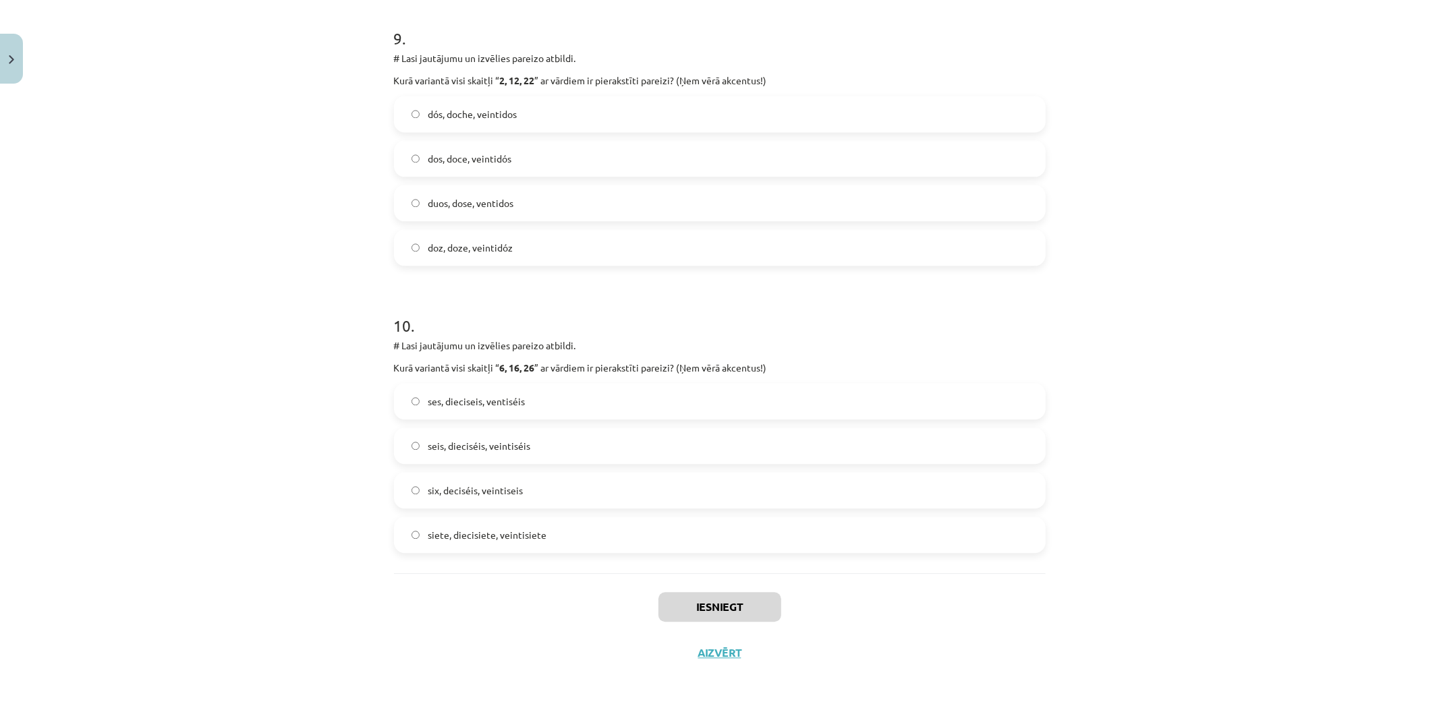
click at [319, 427] on div "Mācību tēma: Spāņu valodas b1 - 10. klases 1.ieskaites mācību materiāls #7 📝 Te…" at bounding box center [719, 354] width 1439 height 708
drag, startPoint x: 86, startPoint y: 525, endPoint x: 146, endPoint y: 498, distance: 66.5
click at [101, 516] on div "Mācību tēma: Spāņu valodas b1 - 10. klases 1.ieskaites mācību materiāls #7 📝 Te…" at bounding box center [719, 354] width 1439 height 708
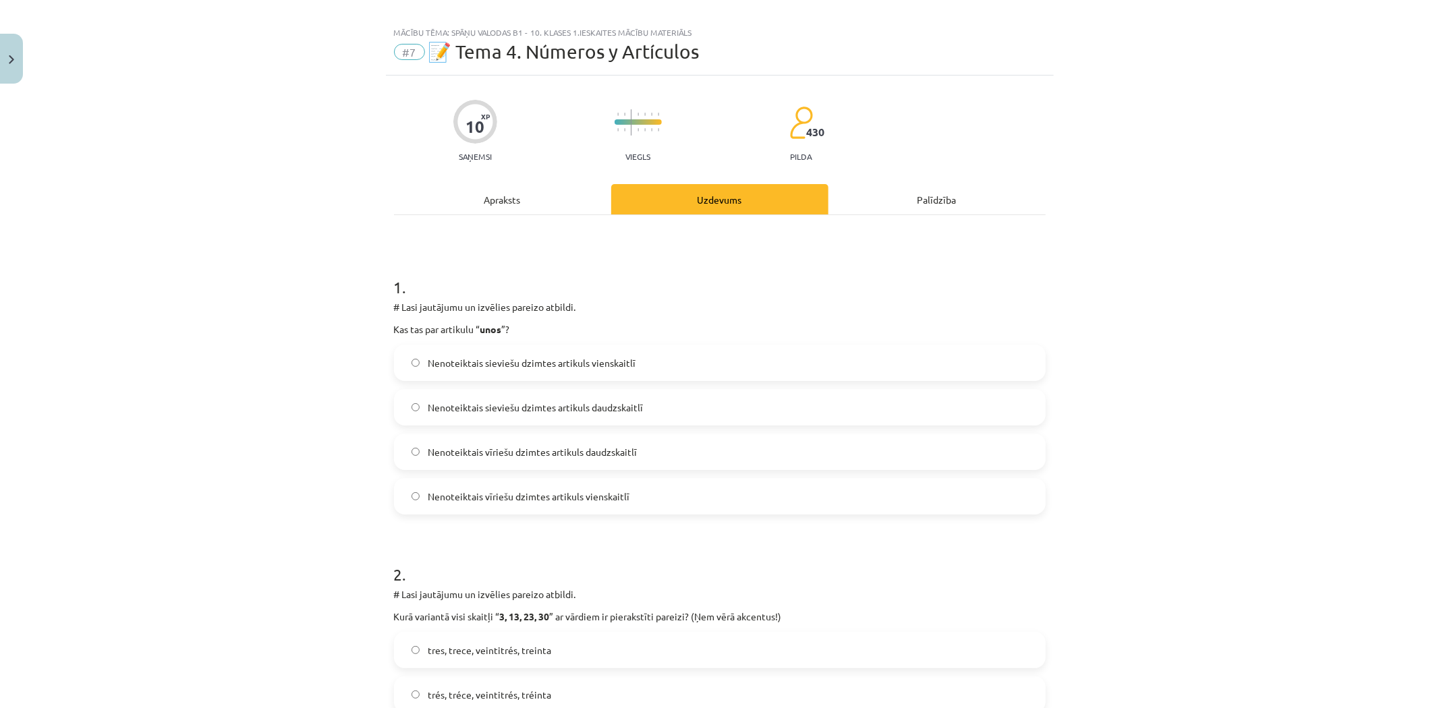
scroll to position [0, 0]
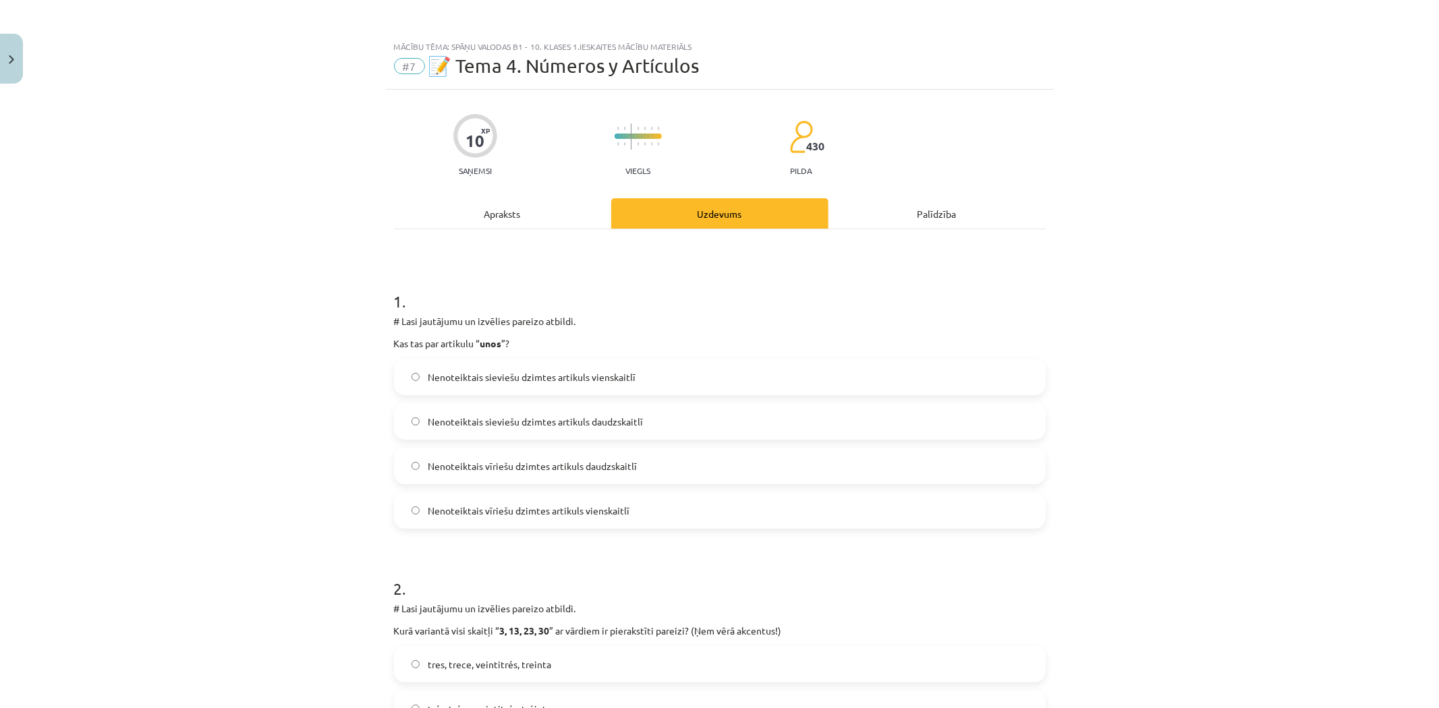
click at [540, 424] on span "Nenoteiktais sieviešu dzimtes artikuls daudzskaitlī" at bounding box center [535, 422] width 215 height 14
click at [540, 470] on span "Nenoteiktais vīriešu dzimtes artikuls daudzskaitlī" at bounding box center [532, 466] width 209 height 14
click at [557, 514] on span "Nenoteiktais vīriešu dzimtes artikuls vienskaitlī" at bounding box center [529, 511] width 202 height 14
click at [536, 476] on label "Nenoteiktais vīriešu dzimtes artikuls daudzskaitlī" at bounding box center [719, 466] width 649 height 34
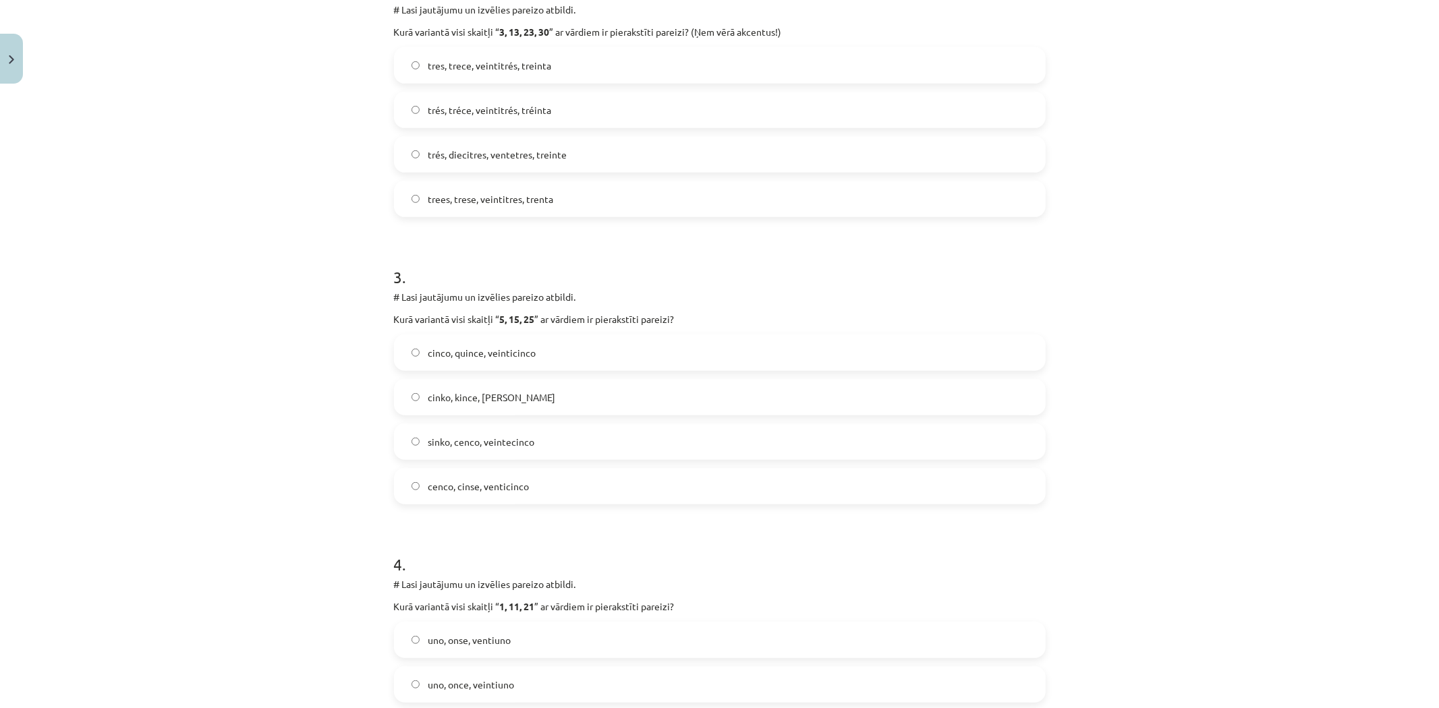
scroll to position [449, 0]
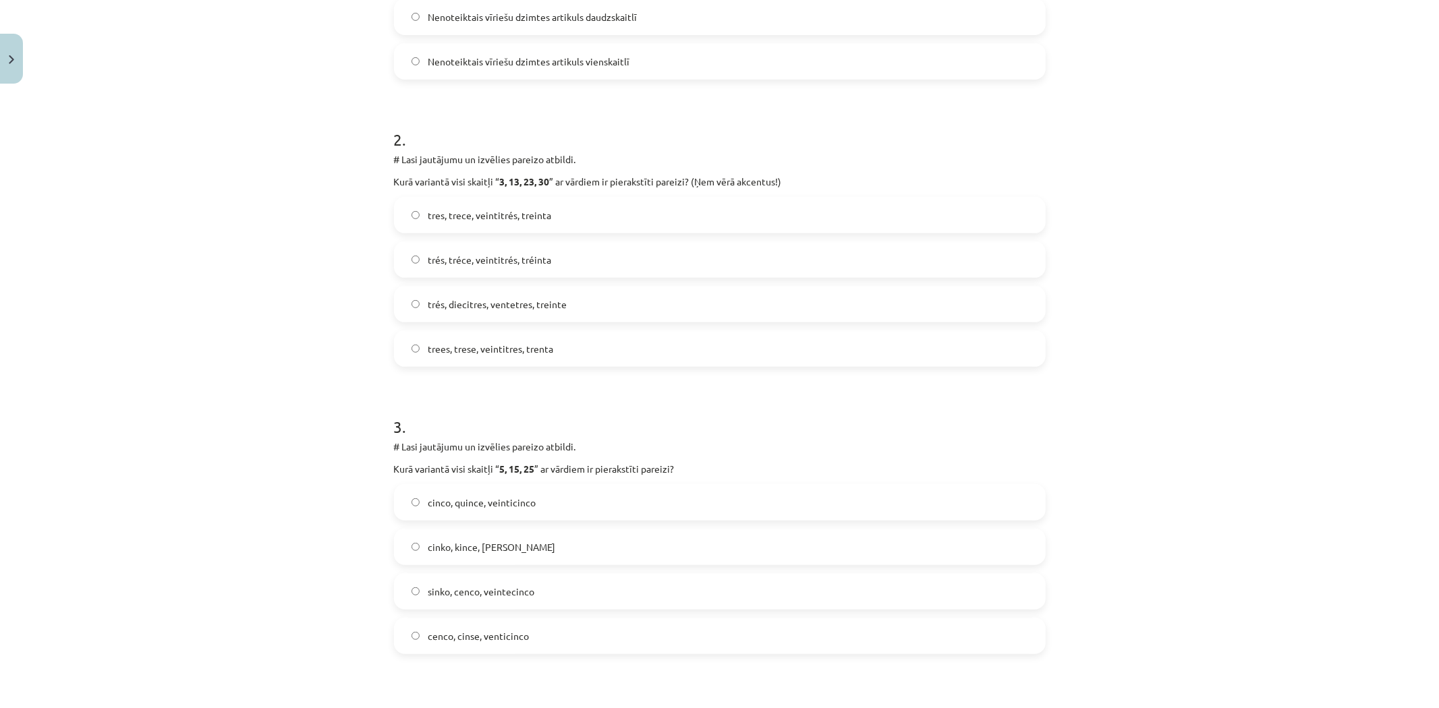
click at [441, 223] on label "tres, trece, veintitrés, treinta" at bounding box center [719, 215] width 649 height 34
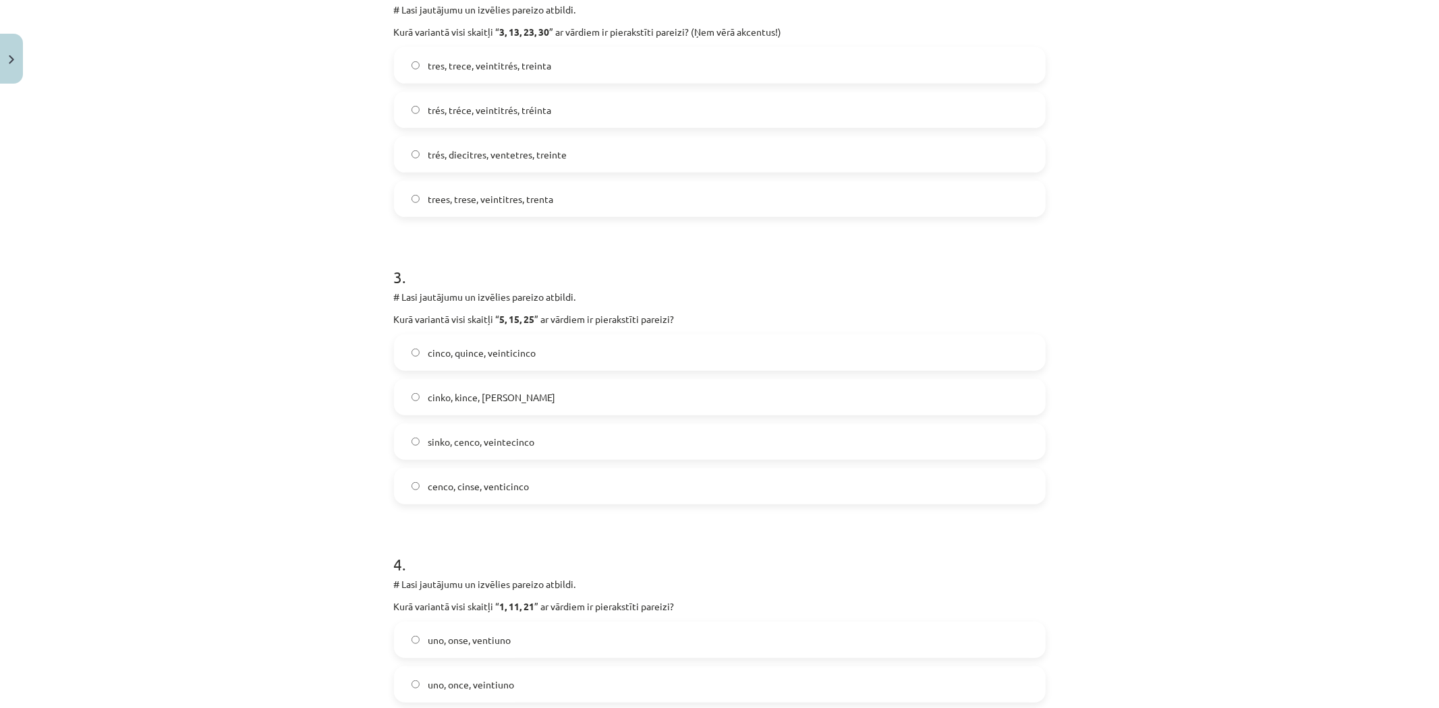
click at [509, 350] on span "cinco, quince, veinticinco" at bounding box center [482, 353] width 108 height 14
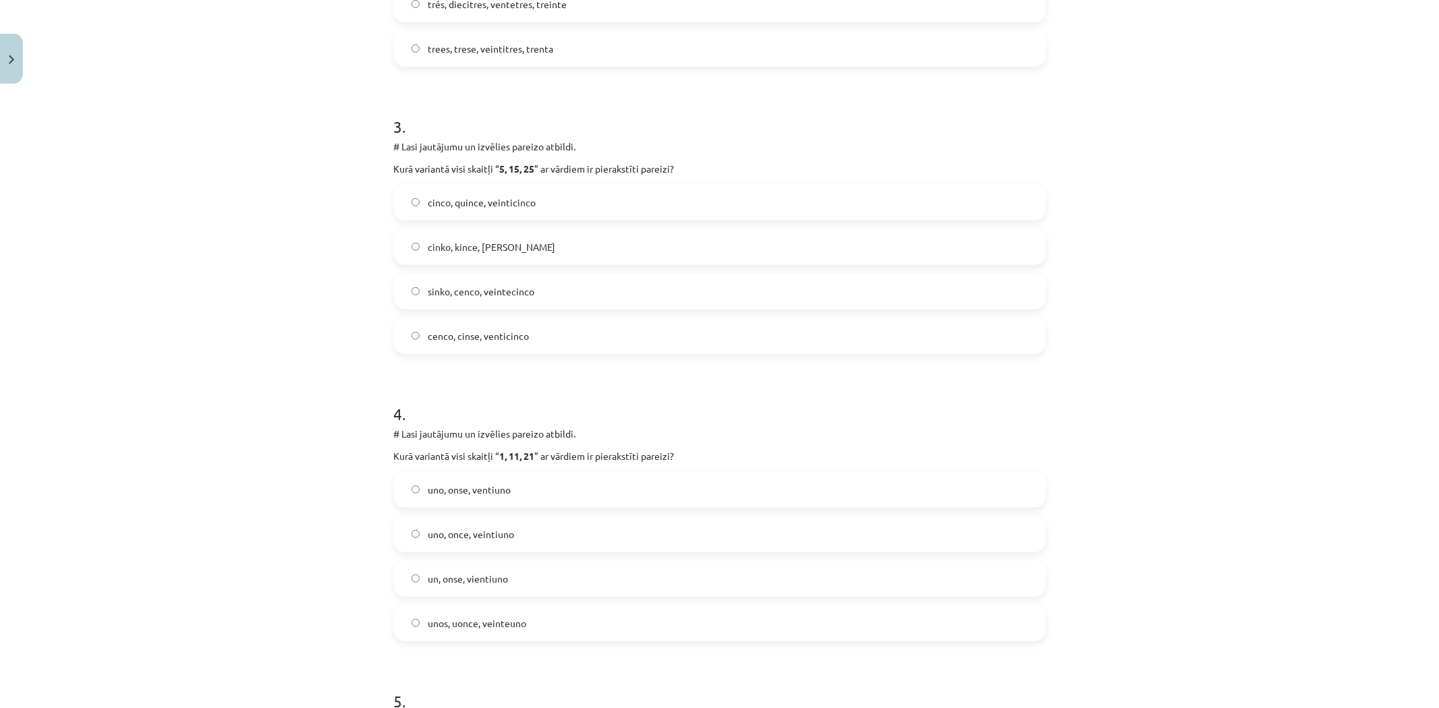
scroll to position [825, 0]
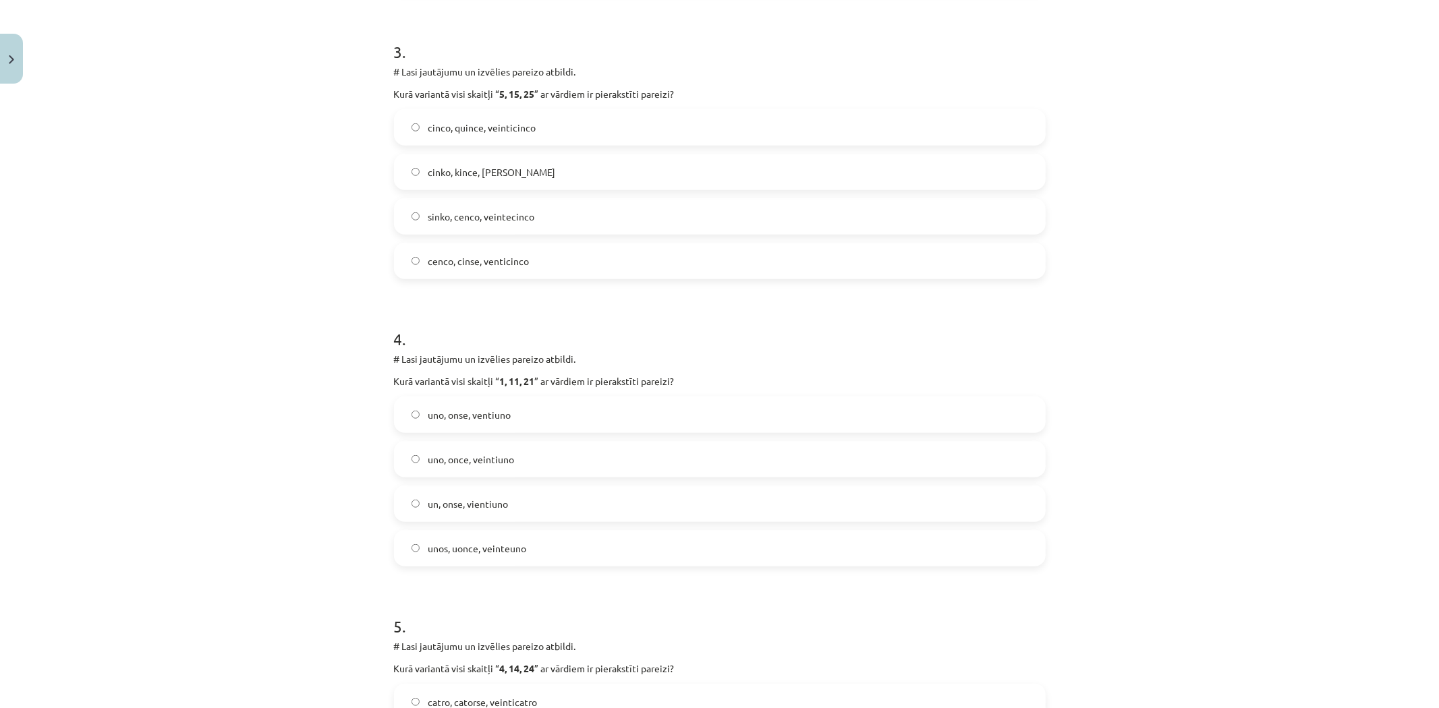
click at [459, 466] on label "uno, once, veintiuno" at bounding box center [719, 460] width 649 height 34
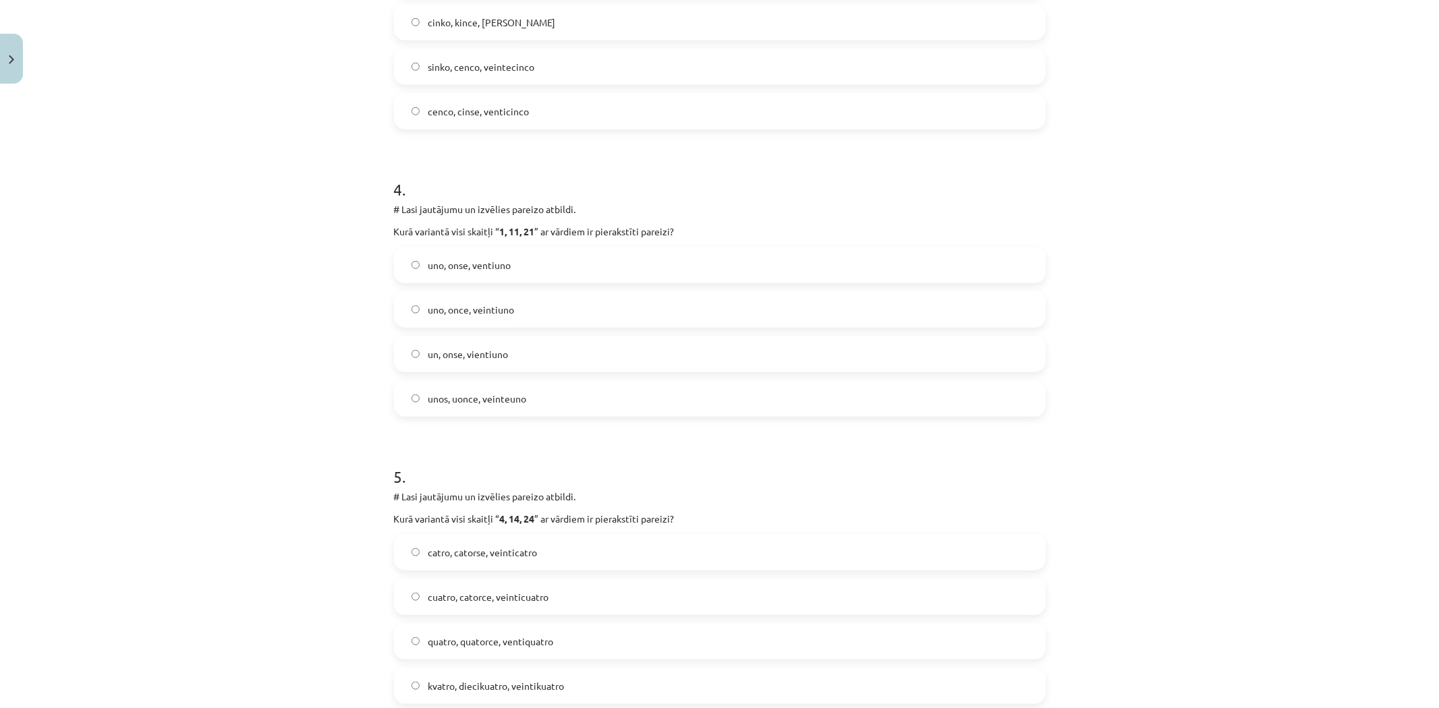
scroll to position [1049, 0]
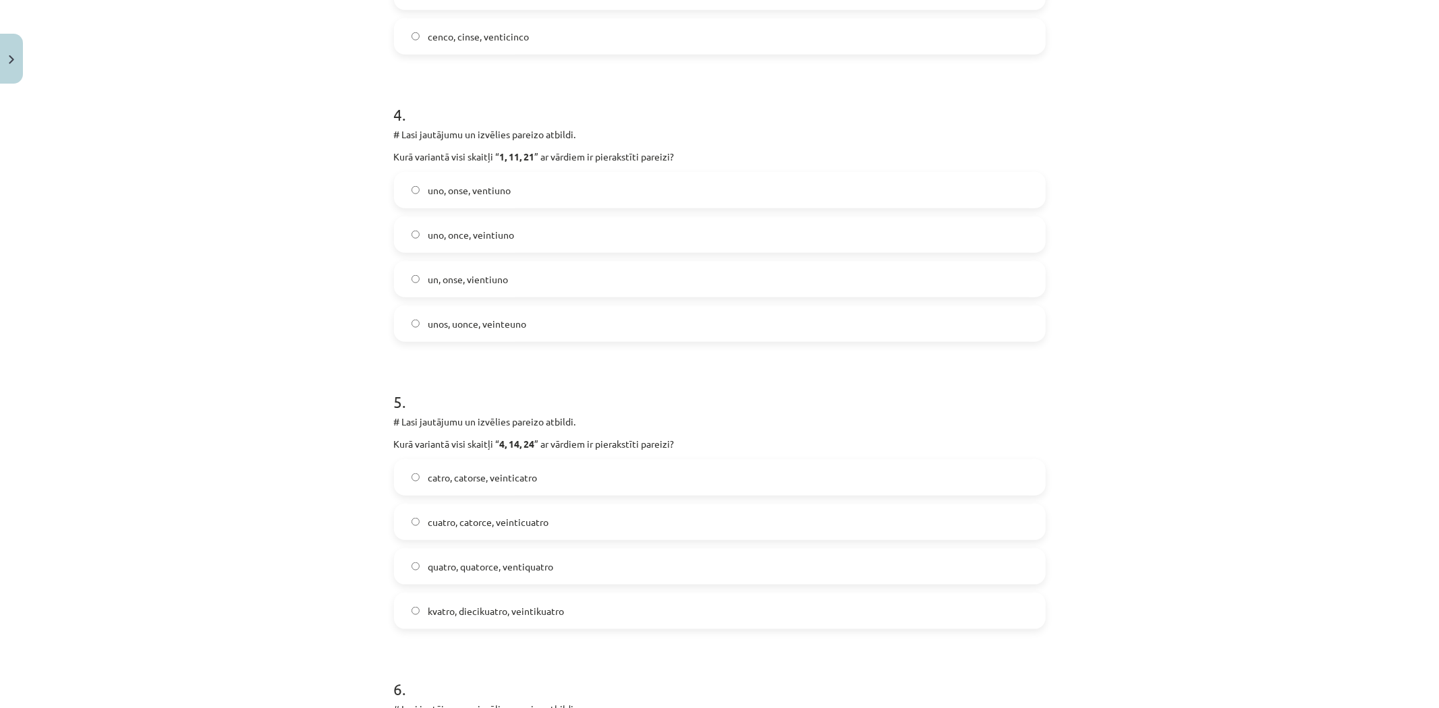
click at [468, 528] on span "cuatro, catorce, veinticuatro" at bounding box center [488, 523] width 121 height 14
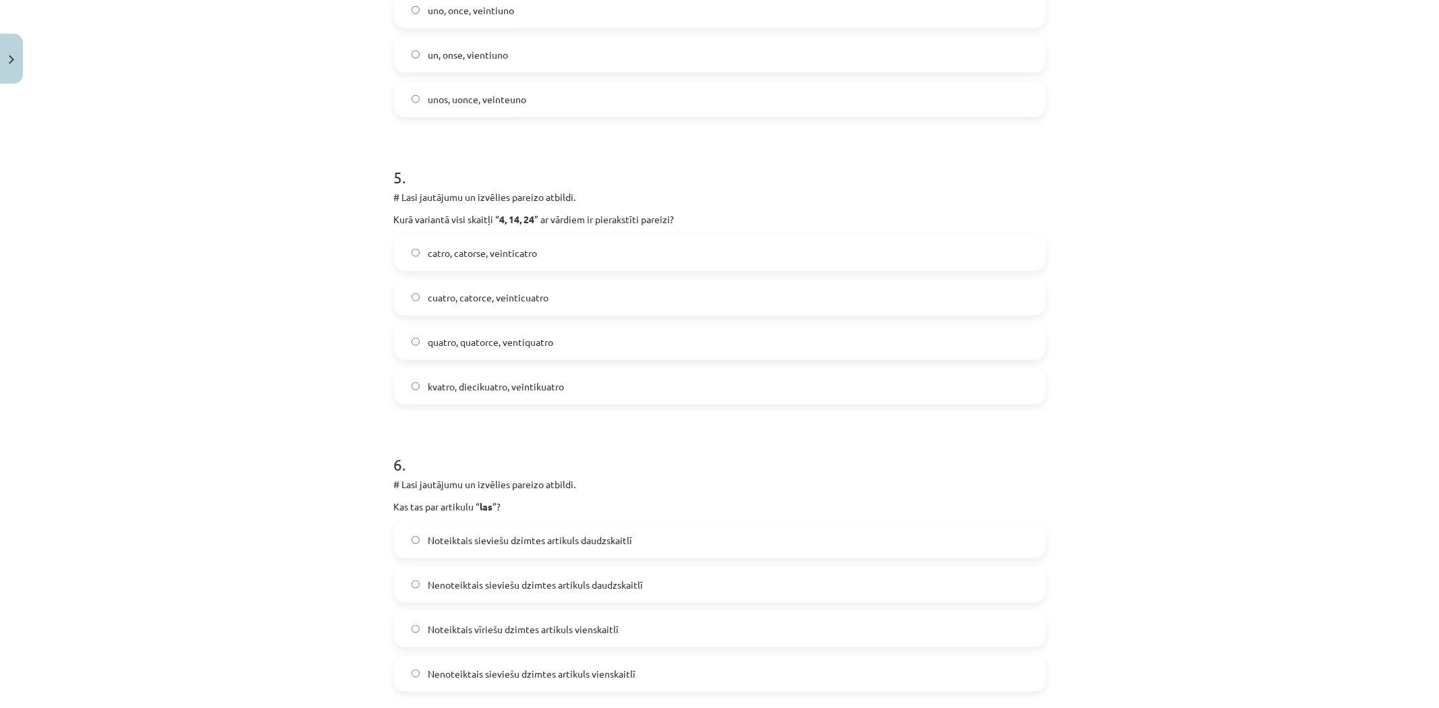
scroll to position [1349, 0]
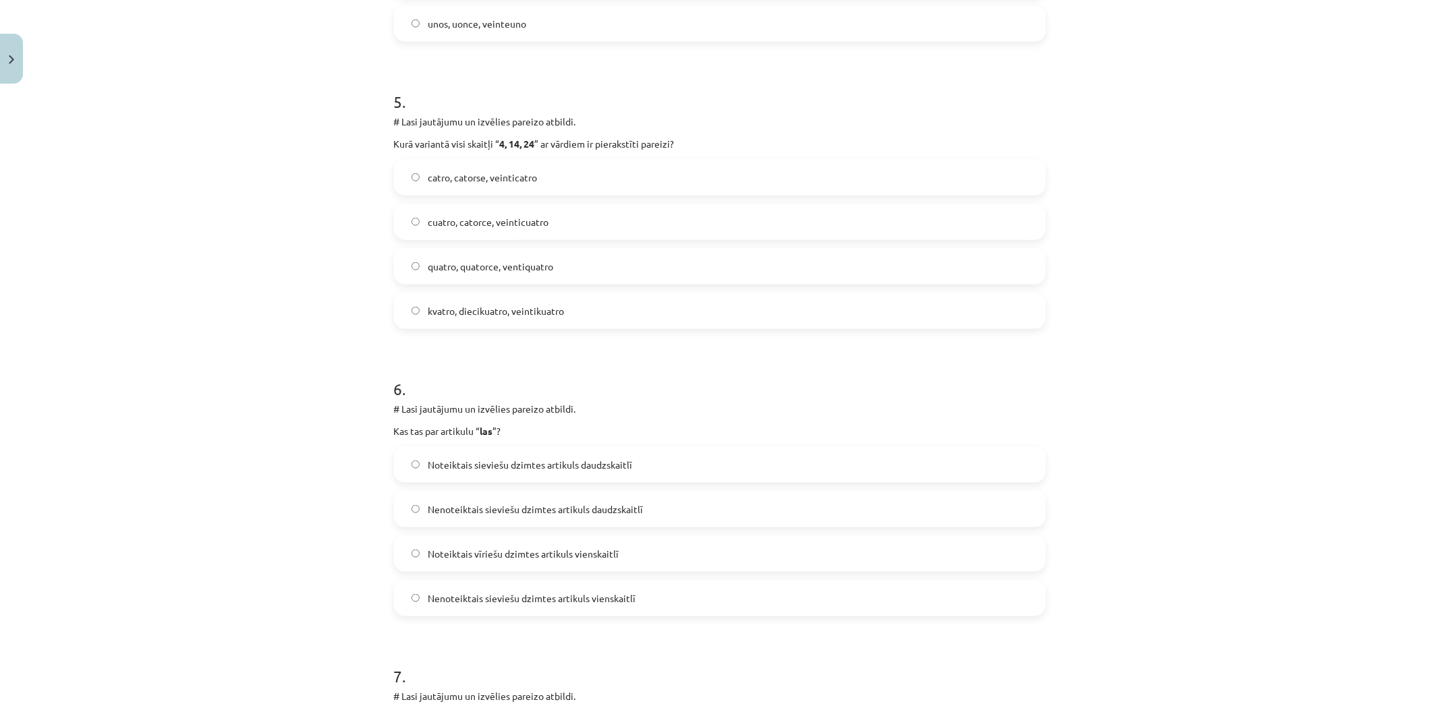
click at [509, 557] on span "Noteiktais vīriešu dzimtes artikuls vienskaitlī" at bounding box center [523, 554] width 191 height 14
click at [580, 464] on span "Noteiktais sieviešu dzimtes artikuls daudzskaitlī" at bounding box center [530, 465] width 204 height 14
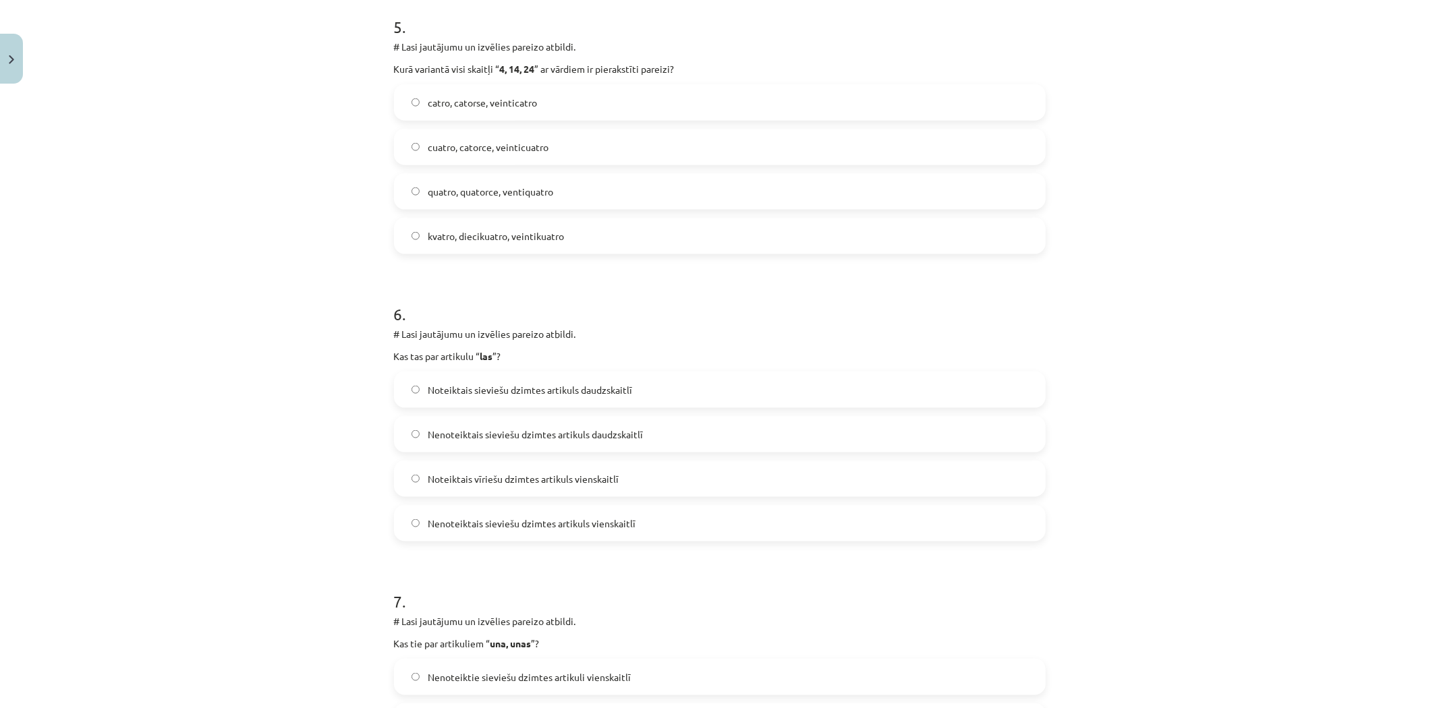
scroll to position [1574, 0]
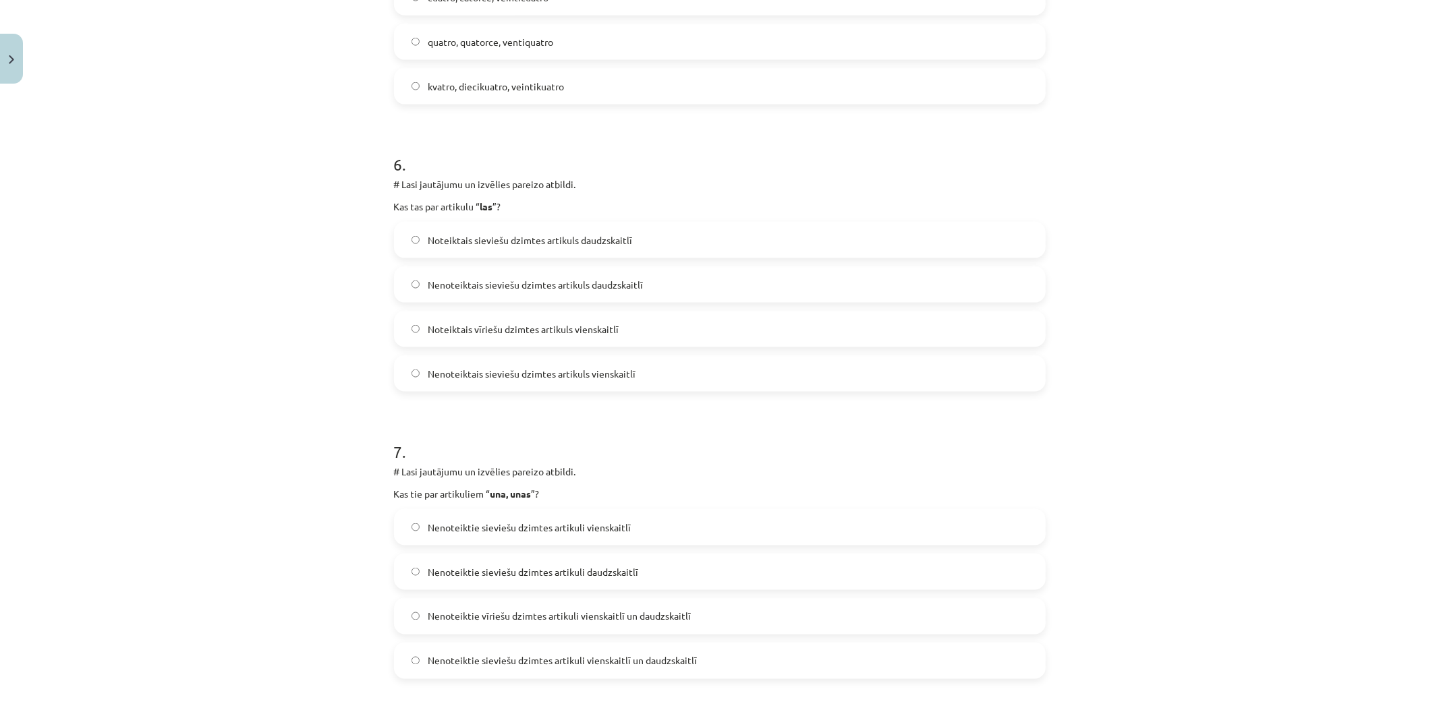
click at [518, 665] on span "Nenoteiktie sieviešu dzimtes artikuli vienskaitlī un daudzskaitlī" at bounding box center [562, 661] width 269 height 14
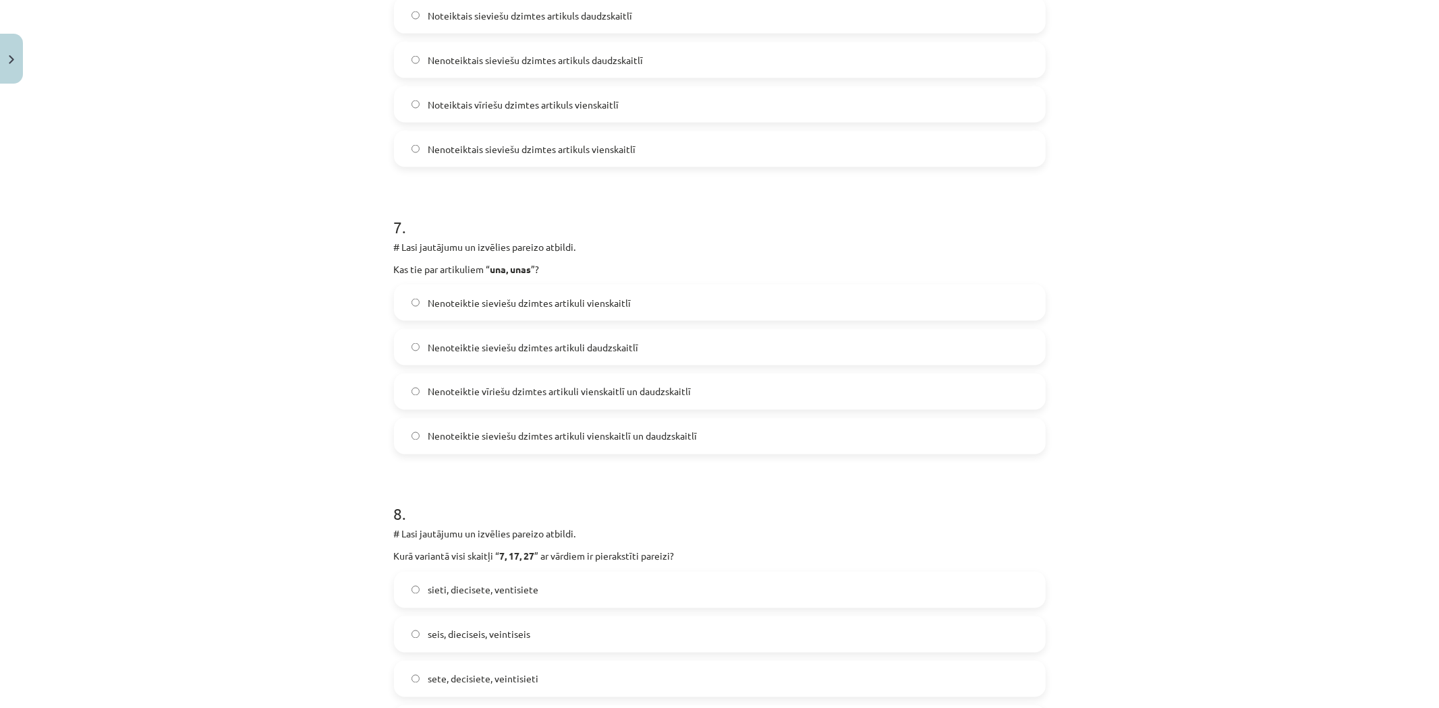
scroll to position [1874, 0]
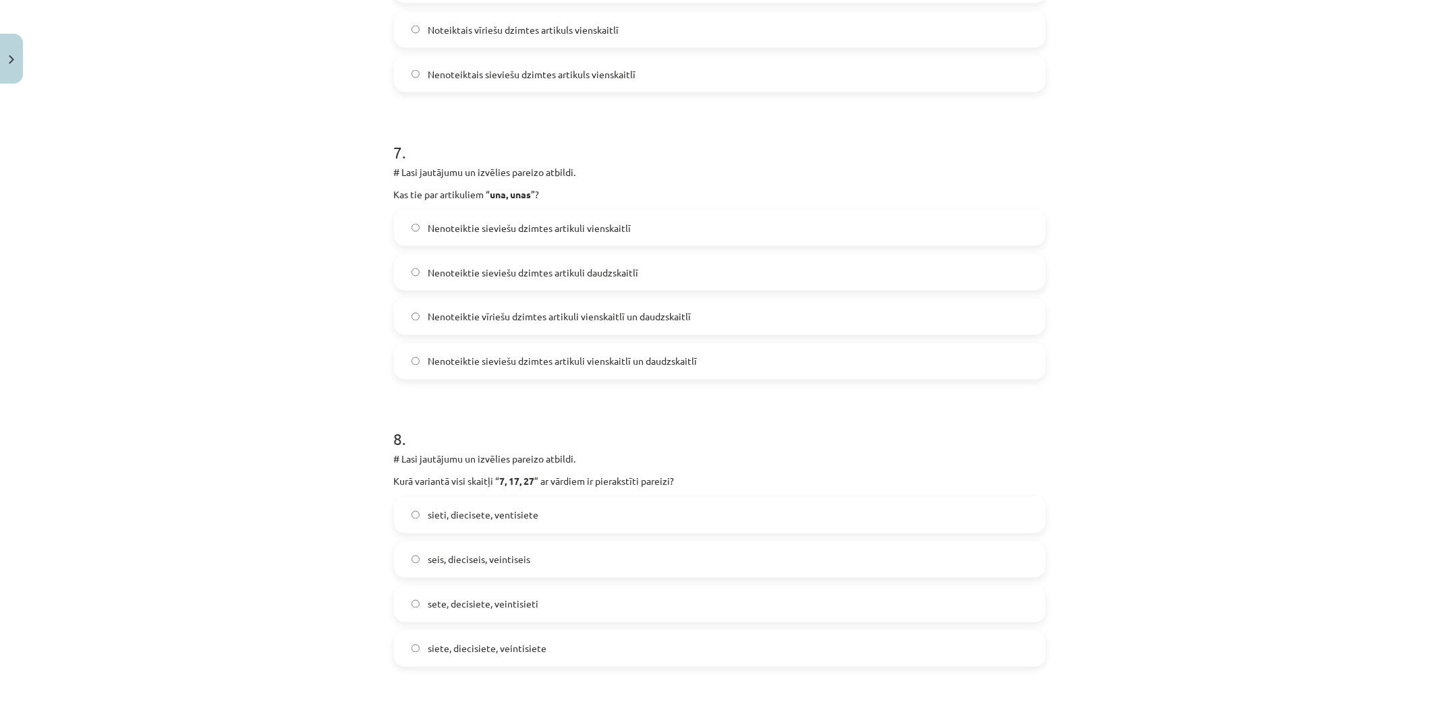
drag, startPoint x: 473, startPoint y: 644, endPoint x: 461, endPoint y: 643, distance: 12.2
click at [470, 644] on span "siete, diecisiete, veintisiete" at bounding box center [487, 649] width 119 height 14
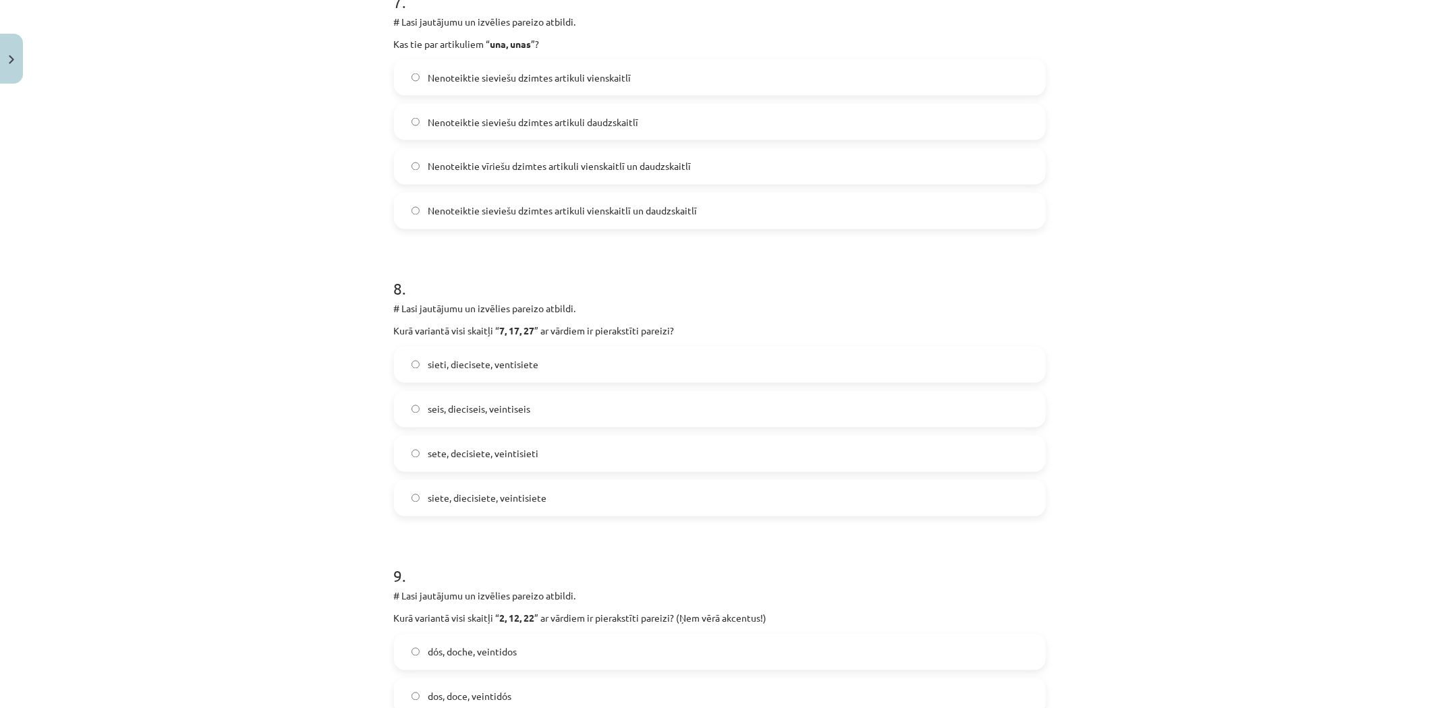
scroll to position [2174, 0]
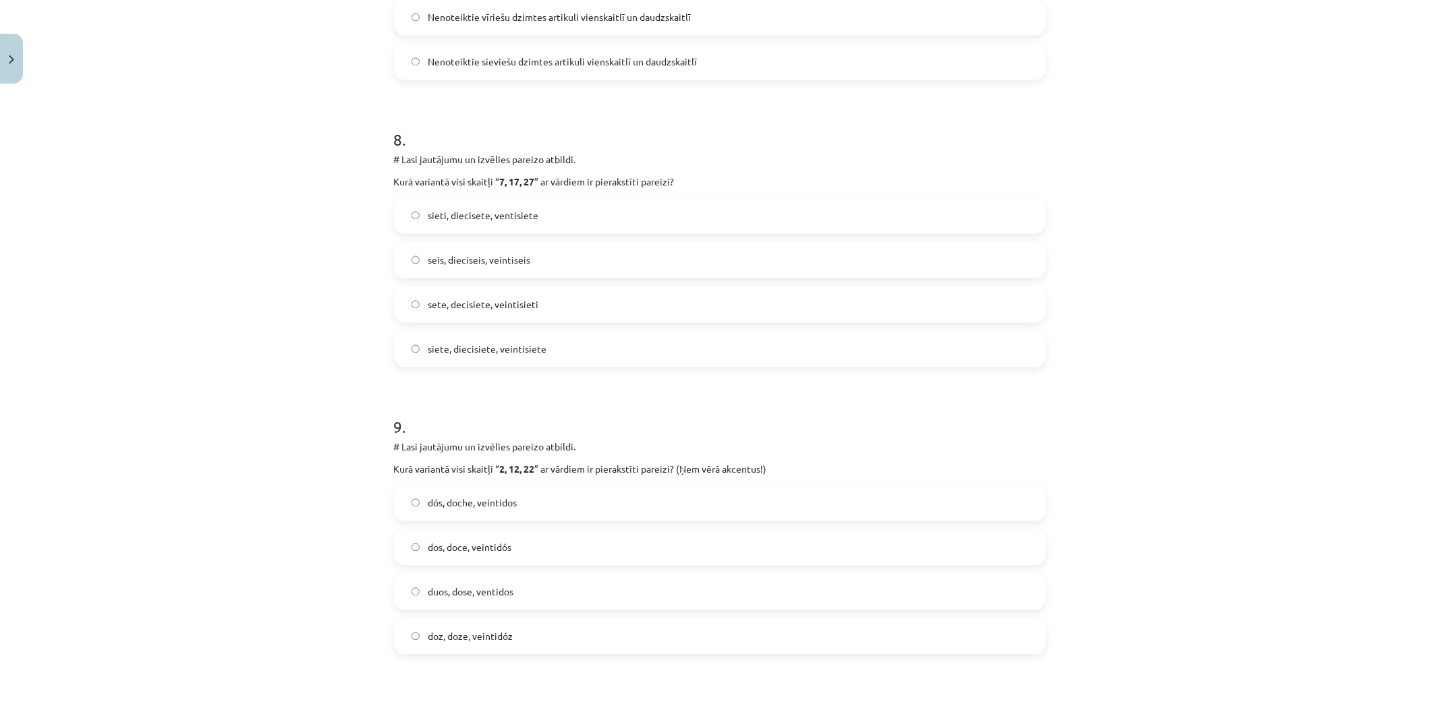
click at [518, 550] on label "dos, doce, veintidós" at bounding box center [719, 547] width 649 height 34
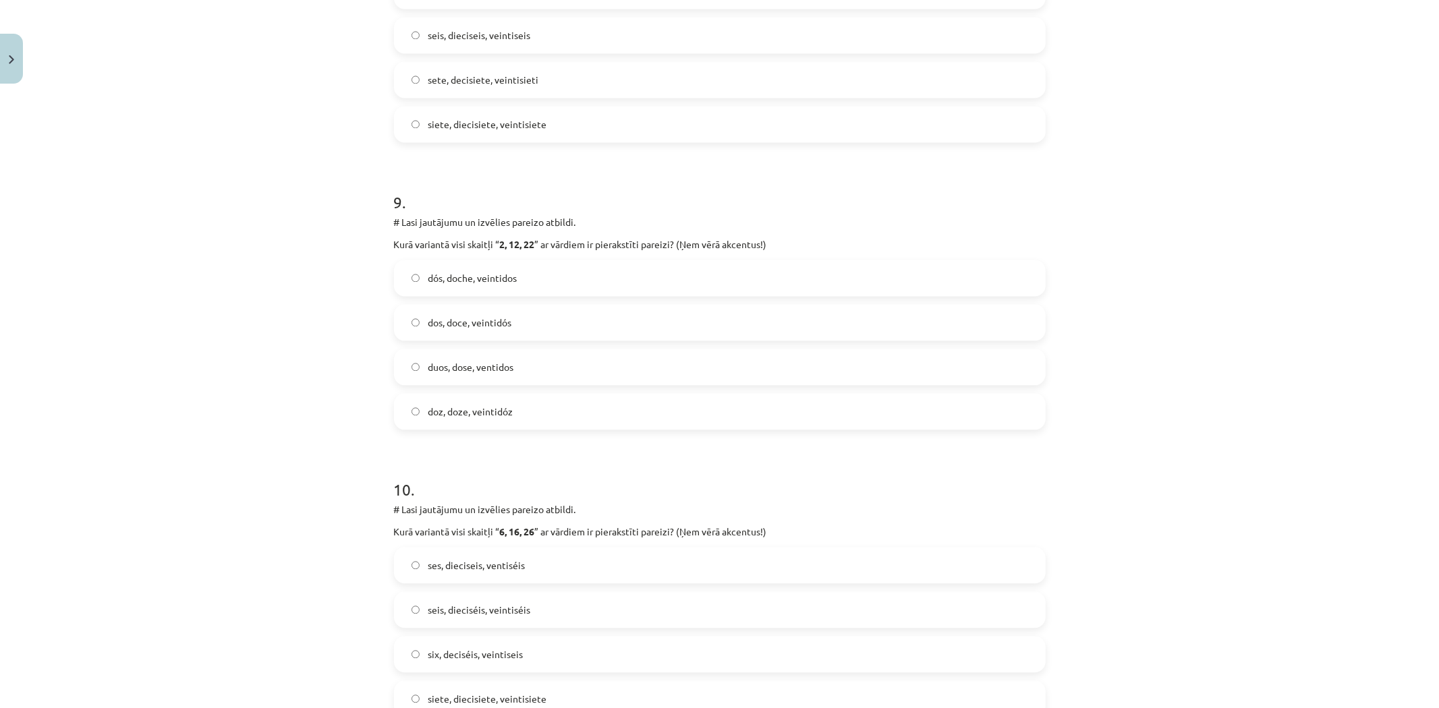
scroll to position [2548, 0]
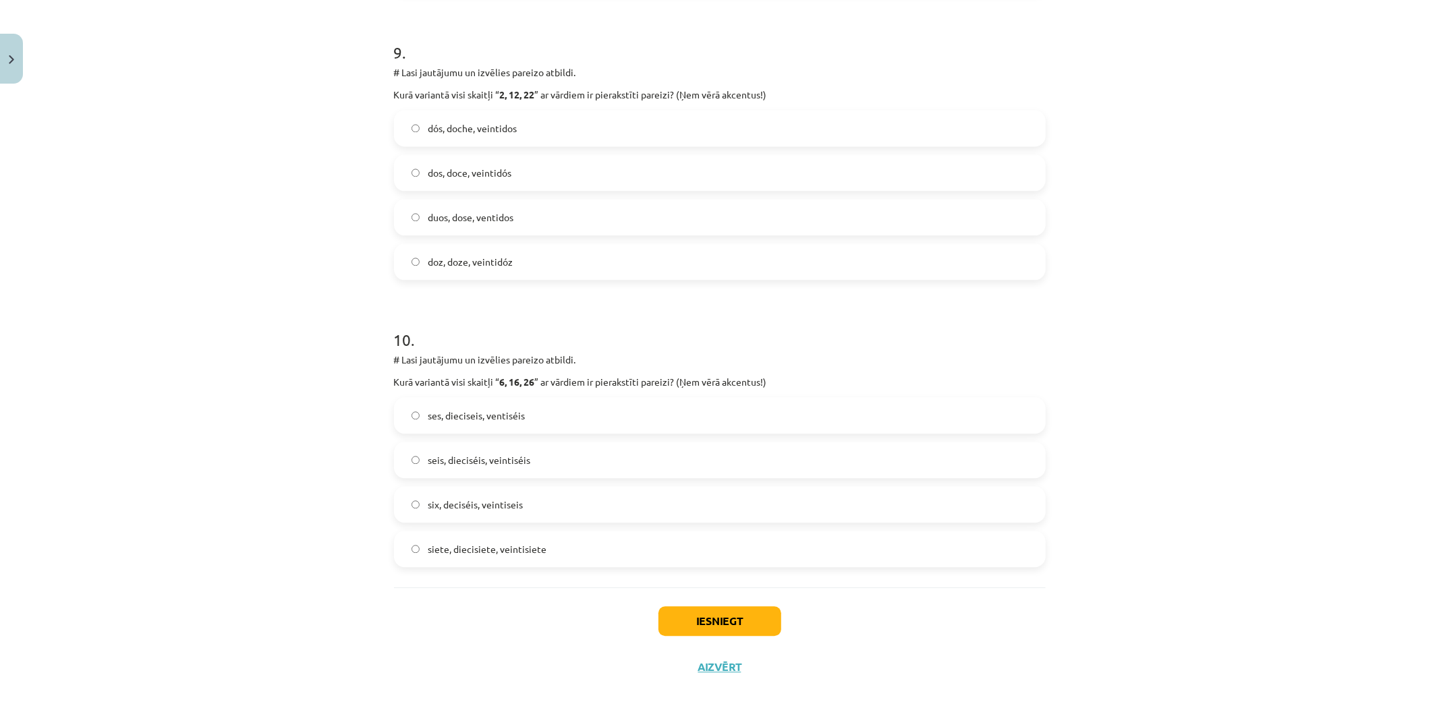
click at [435, 457] on span "seis, dieciséis, veintiséis" at bounding box center [479, 460] width 103 height 14
click at [680, 619] on button "Iesniegt" at bounding box center [720, 622] width 123 height 30
